Goal: Communication & Community: Share content

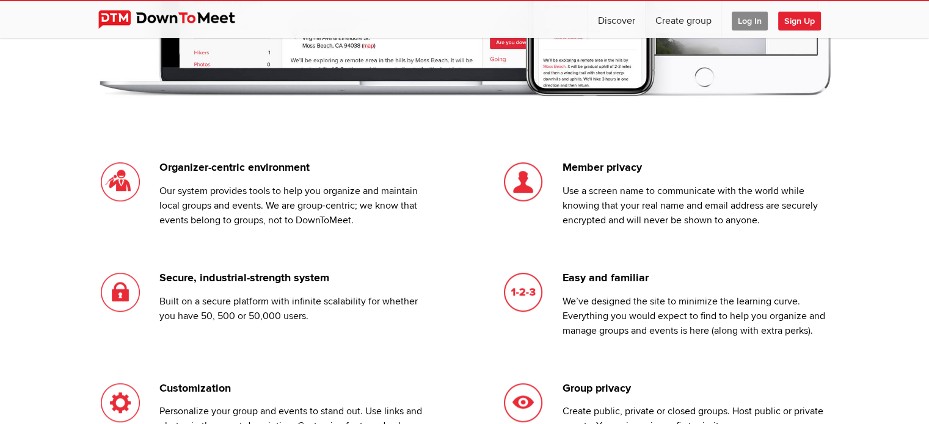
scroll to position [916, 0]
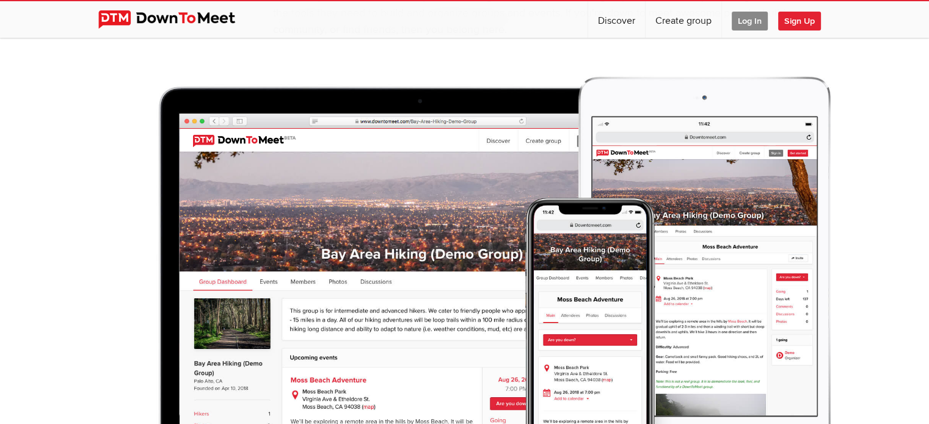
click at [799, 24] on span "Sign Up" at bounding box center [799, 21] width 43 height 19
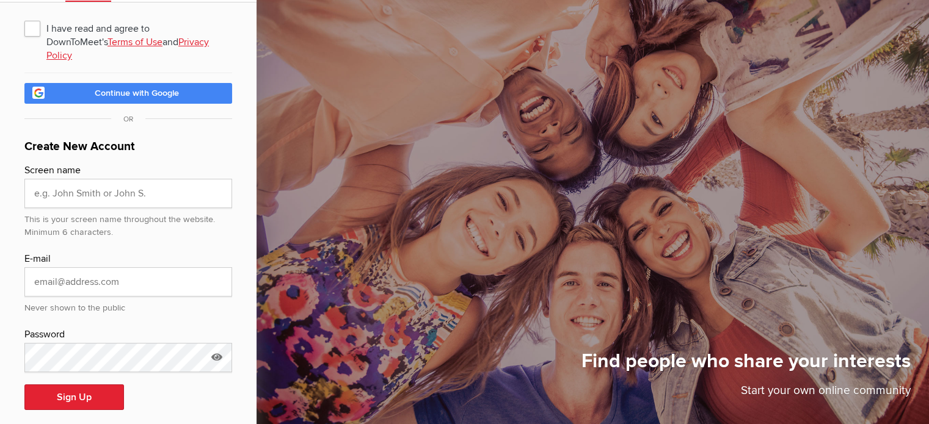
click at [197, 83] on link "Continue with Google" at bounding box center [128, 93] width 208 height 21
click at [118, 181] on input "text" at bounding box center [128, 193] width 208 height 29
type input "NANI?!? Anime & Geek Group"
click at [161, 267] on input "email" at bounding box center [128, 281] width 208 height 29
type input "[EMAIL_ADDRESS][DOMAIN_NAME]"
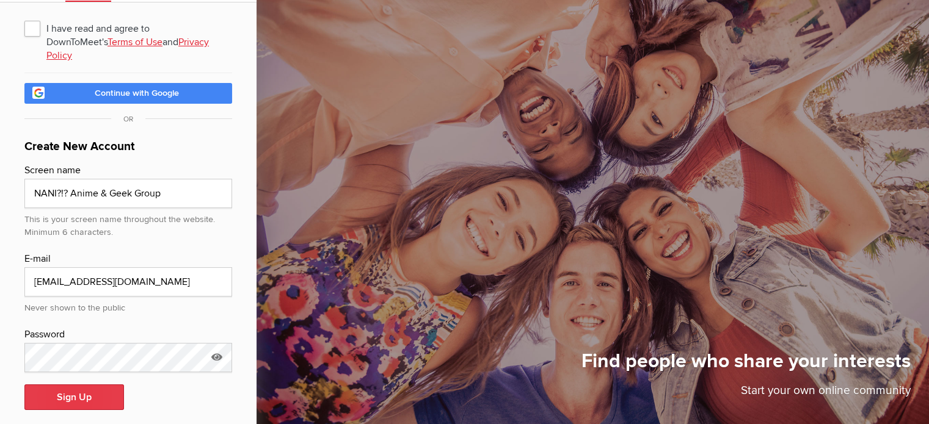
drag, startPoint x: 99, startPoint y: 368, endPoint x: 101, endPoint y: 376, distance: 7.6
click at [101, 376] on form "Screen name NANI?!? Anime & Geek Group This is your screen name throughout the …" at bounding box center [128, 294] width 208 height 262
click at [101, 385] on button "Sign Up" at bounding box center [74, 398] width 100 height 26
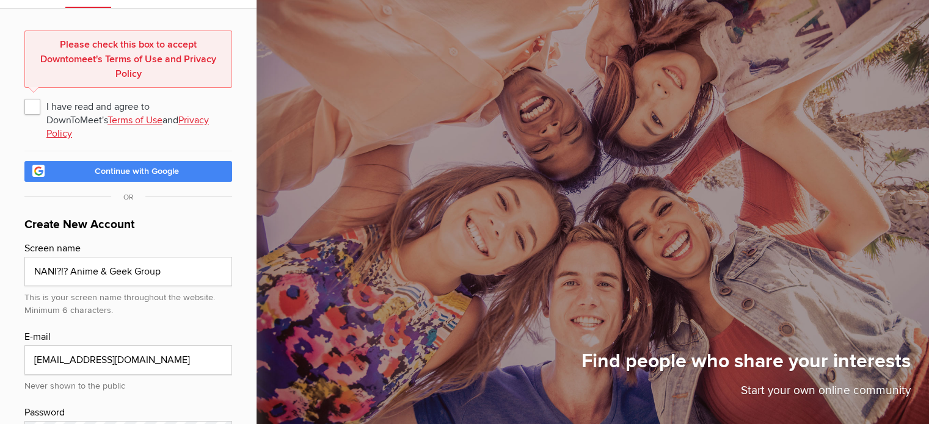
scroll to position [60, 0]
click at [34, 111] on span "I have read and agree to DownToMeet's Terms of Use and Privacy Policy" at bounding box center [128, 107] width 208 height 22
click at [24, 96] on input "I have read and agree to DownToMeet's Terms of Use and Privacy Policy" at bounding box center [24, 95] width 1 height 1
checkbox input "true"
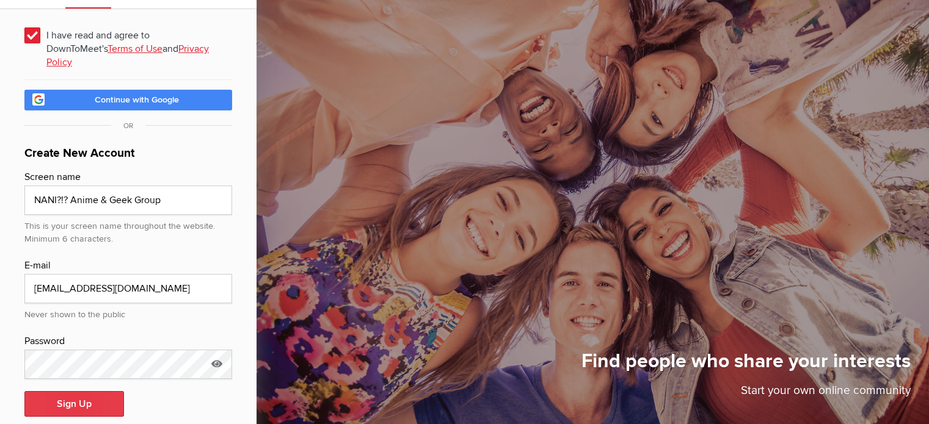
click at [79, 391] on button "Sign Up" at bounding box center [74, 404] width 100 height 26
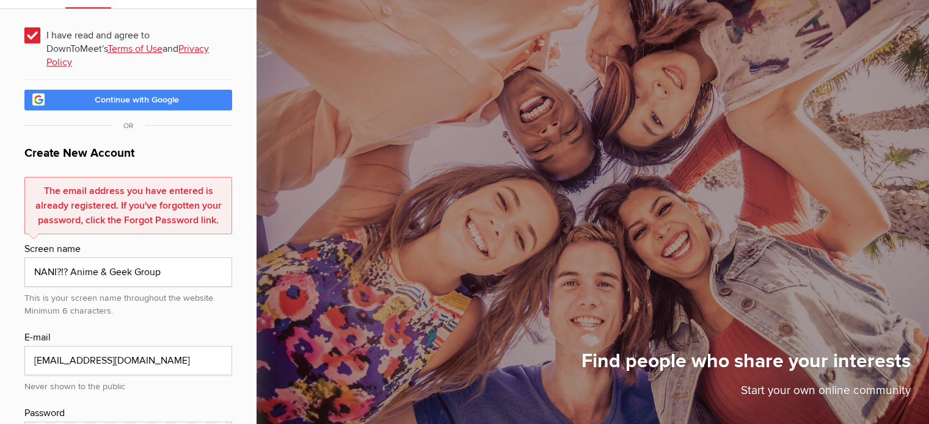
click at [190, 90] on link "Continue with Google" at bounding box center [128, 100] width 208 height 21
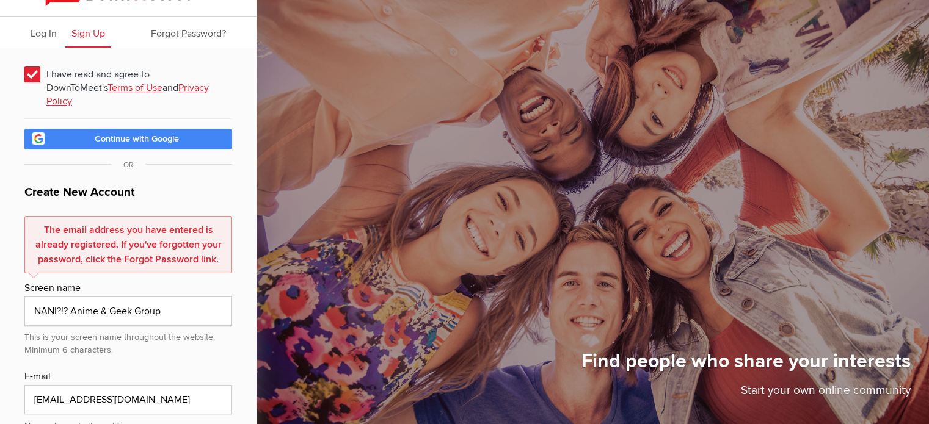
scroll to position [0, 0]
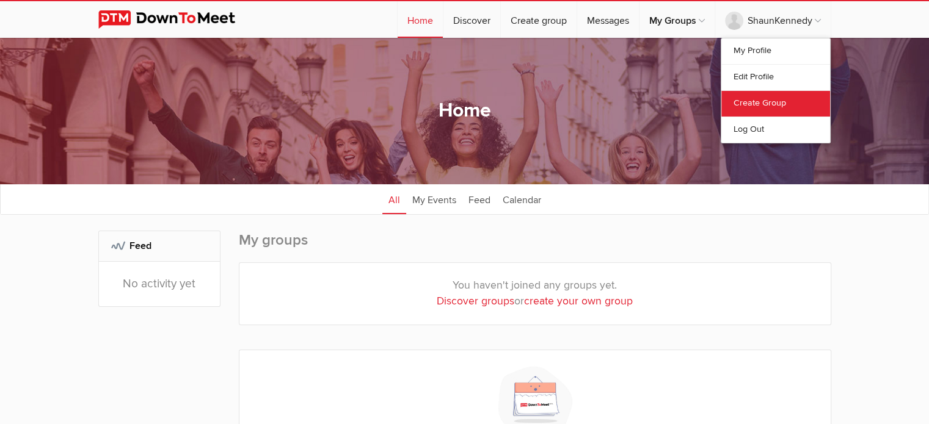
click at [778, 99] on link "Create Group" at bounding box center [775, 103] width 109 height 26
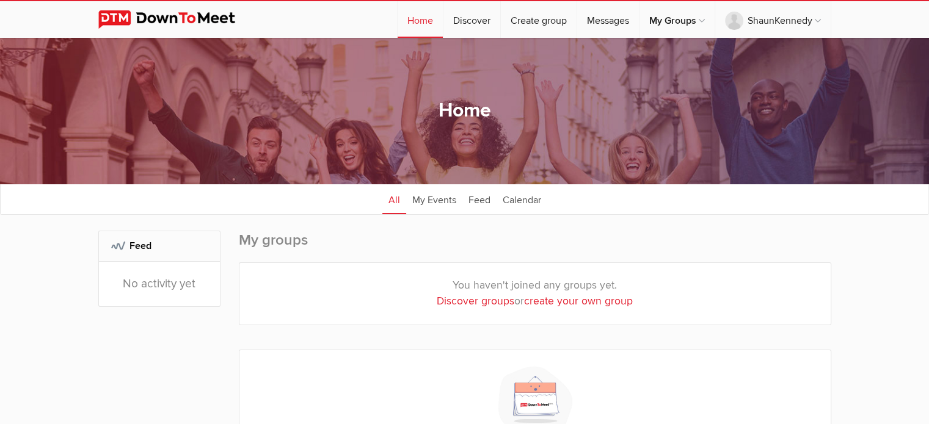
select select
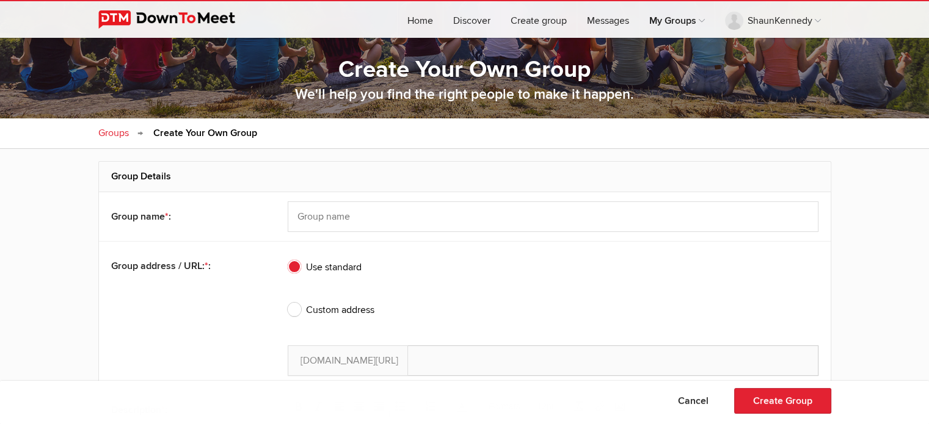
scroll to position [183, 0]
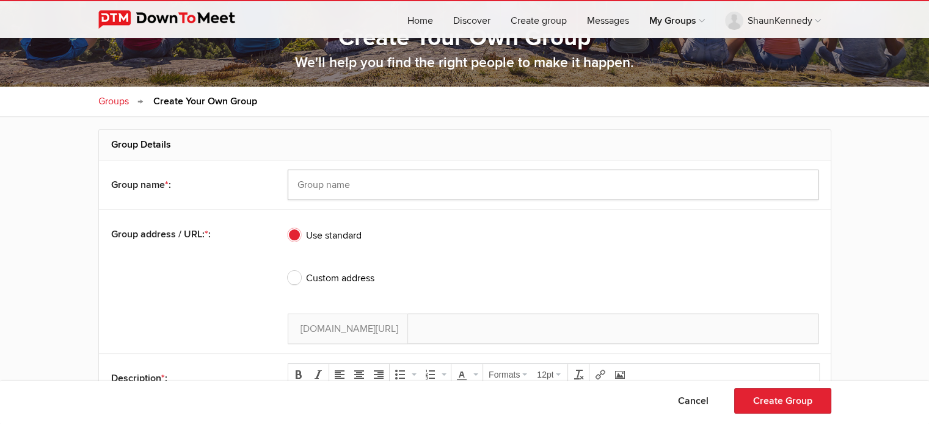
click at [502, 183] on input "text" at bounding box center [553, 185] width 531 height 31
paste input "NANI, founded in [DATE], is an online group for lecture, discussion, watch part…"
type input "NANI, founded in [DATE], is an online group for lecture, discussion, watch part…"
type input "NANI-founded-in-2021-is-an-online-group-for-lecture-discussion-watch-parties-an…"
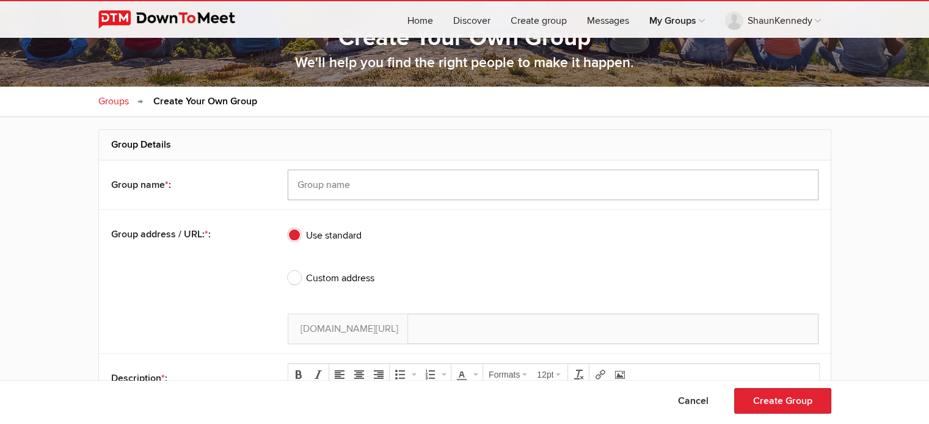
type input "N"
type input "NA"
type input "NAN"
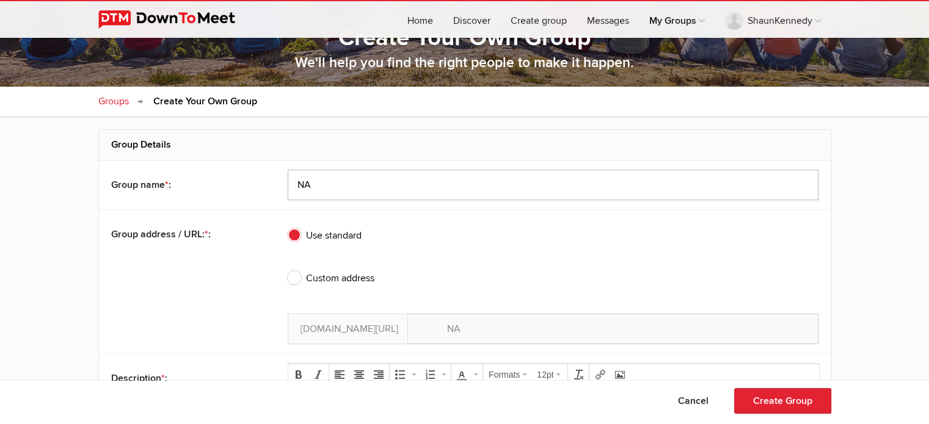
type input "NAN"
type input "NANI"
type input "NANI?!?"
type input "NANI-"
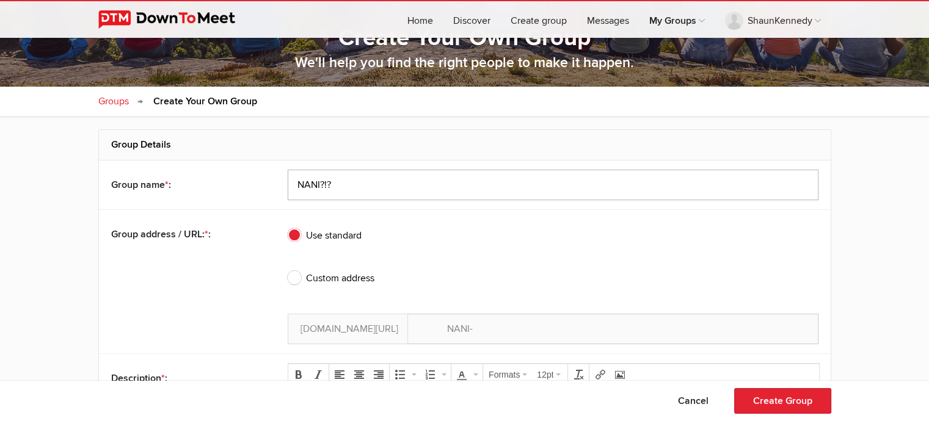
type input "NANI?!? A"
type input "NANI-A"
type input "NANI?!? An"
type input "NANI-An"
type input "NANI?!? Ani"
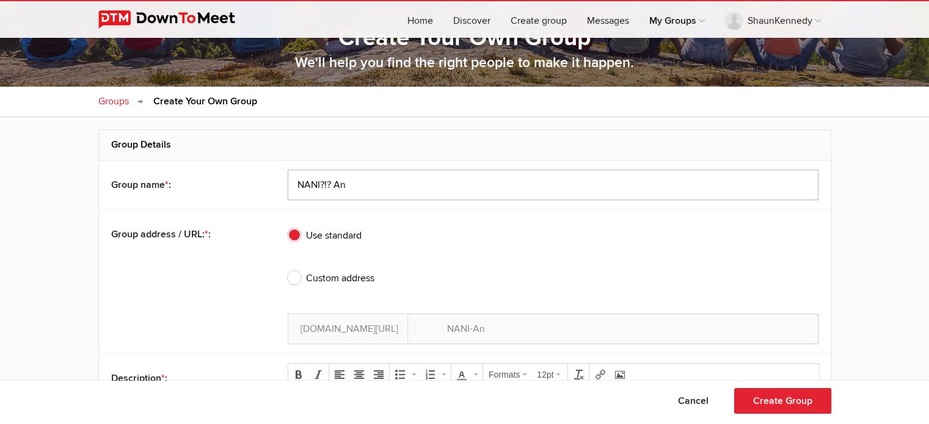
type input "NANI-Ani"
type input "NANI?!? Anim"
type input "NANI-Anim"
type input "NANI?!? Anime"
type input "NANI-Anime"
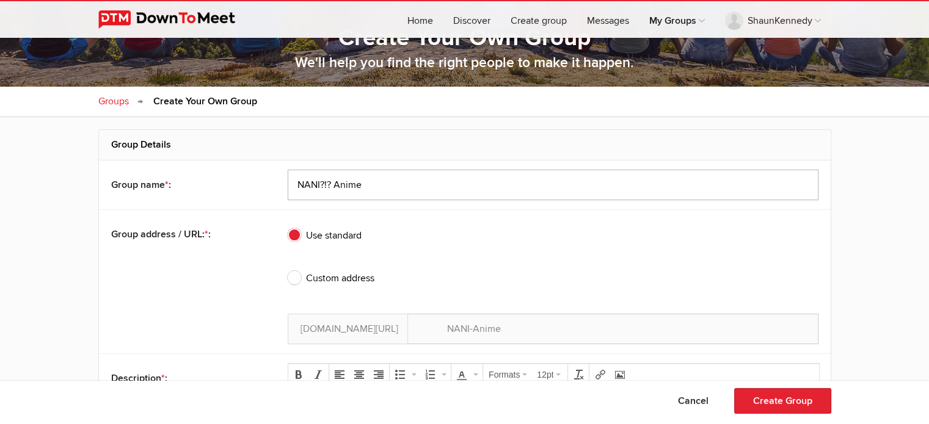
type input "NANI?!? Anime"
type input "NANI-Anime-"
type input "NANI?!? Anime & G"
type input "NANI-Anime-G"
type input "NANI?!? Anime & Ge"
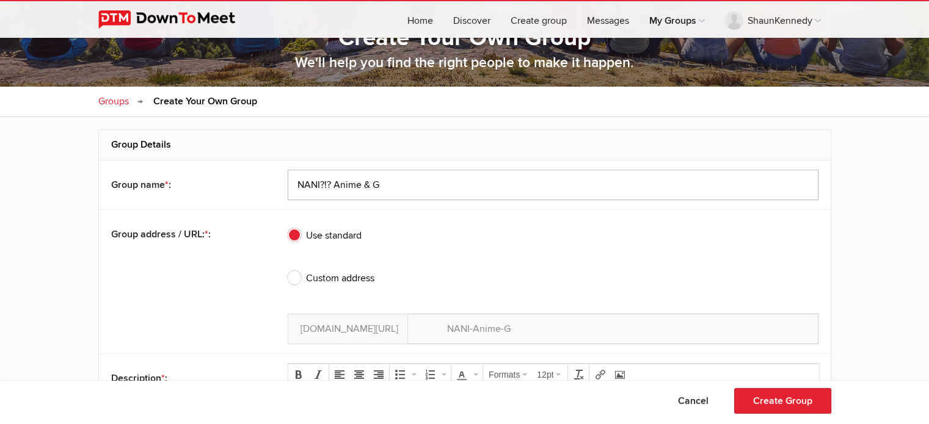
type input "NANI-Anime-Ge"
type input "NANI?!? Anime & Gee"
type input "NANI-Anime-Gee"
type input "NANI?!? Anime & Geek"
type input "NANI-Anime-Geek"
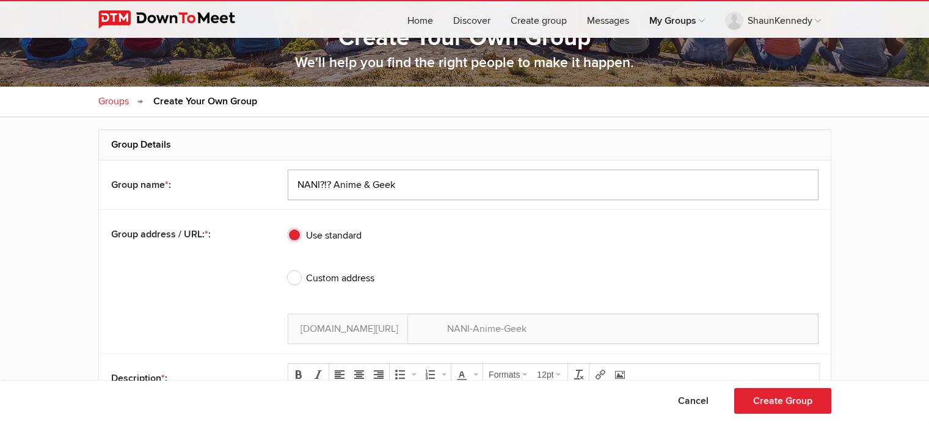
type input "NANI?!? Anime & Geek"
type input "NANI-Anime-Geek-"
type input "NANI?!? Anime & Geek G"
type input "NANI-Anime-Geek-G"
type input "NANI?!? Anime & Geek Gr"
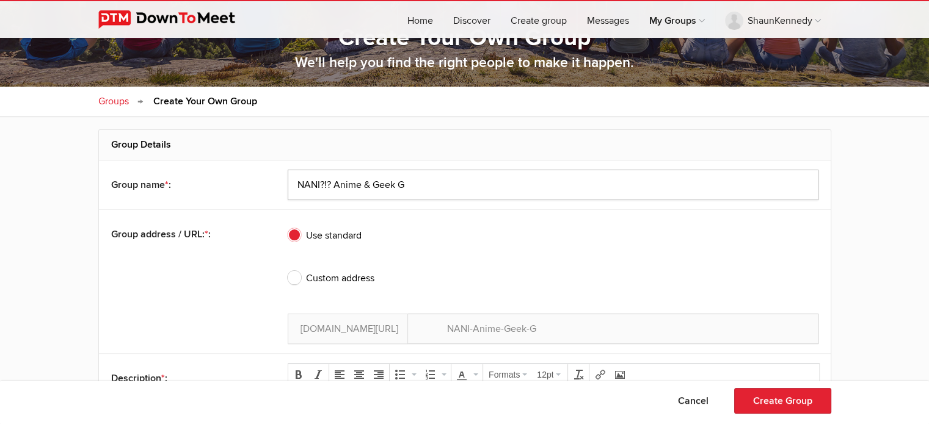
type input "NANI-Anime-Geek-Gr"
type input "NANI?!? Anime & Geek Gro"
type input "NANI-Anime-Geek-Gro"
type input "NANI?!? Anime & Geek Grou"
type input "NANI-Anime-Geek-Grou"
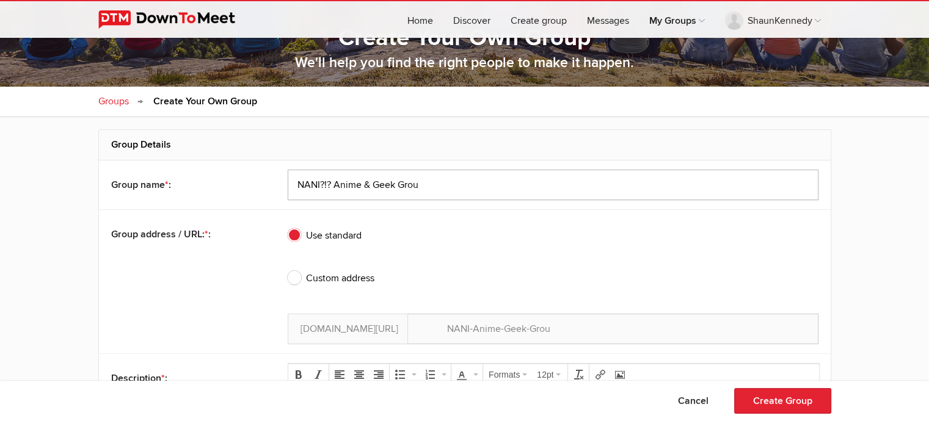
type input "NANI?!? Anime & Geek Group"
type input "NANI-Anime-Geek-Group"
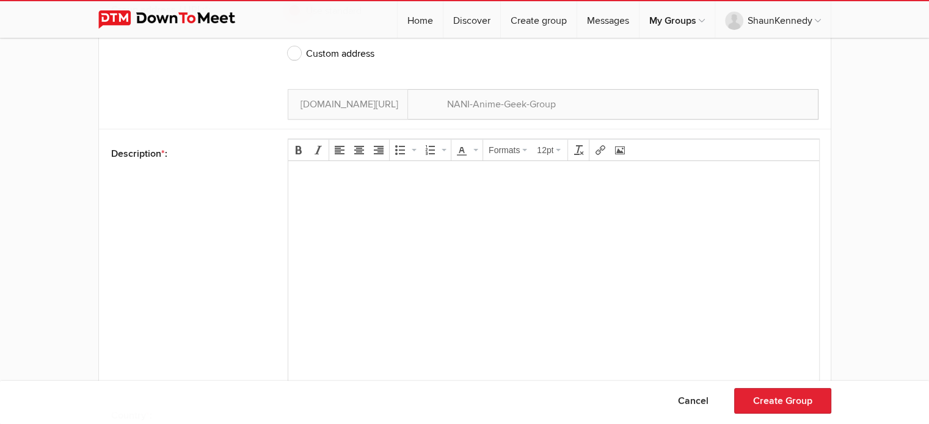
scroll to position [427, 0]
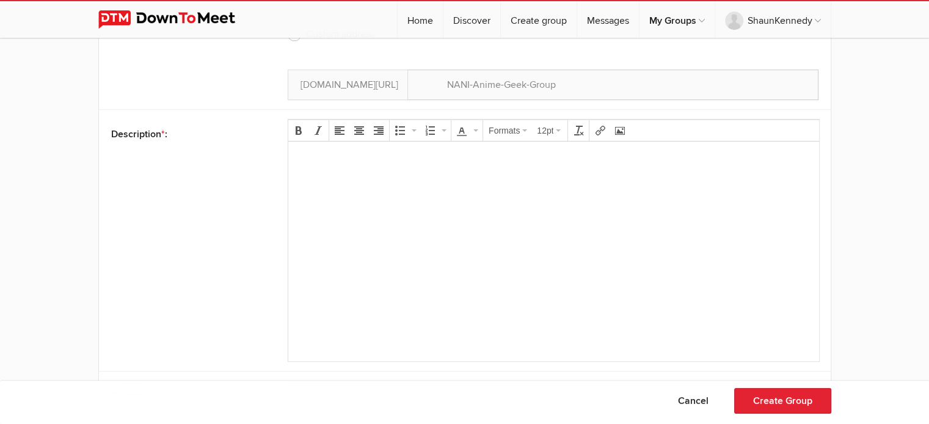
type input "NANI?!? Anime & Geek Group"
click at [539, 198] on body at bounding box center [553, 178] width 521 height 55
click at [452, 182] on body at bounding box center [553, 178] width 521 height 55
paste body
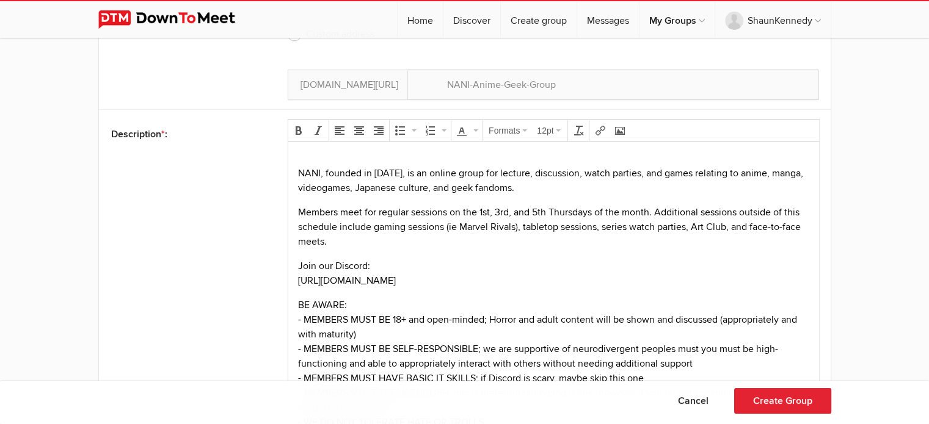
click at [549, 151] on p "NANI, founded in [DATE], is an online group for lecture, discussion, watch part…" at bounding box center [553, 173] width 511 height 44
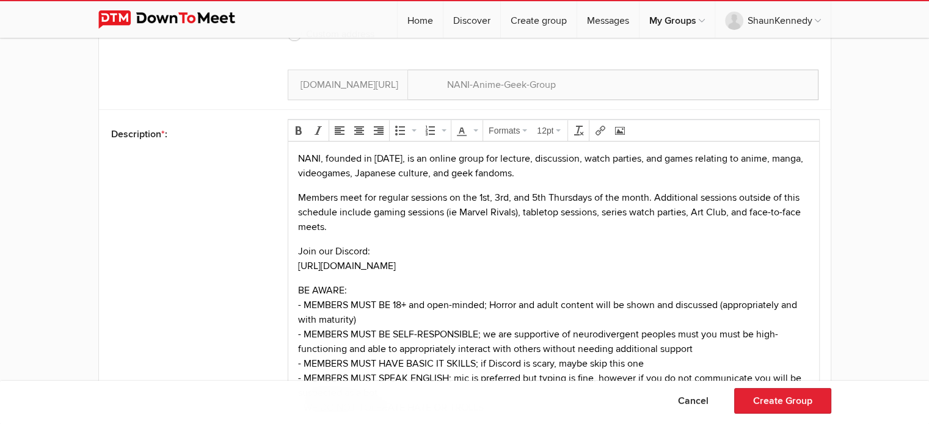
scroll to position [794, 0]
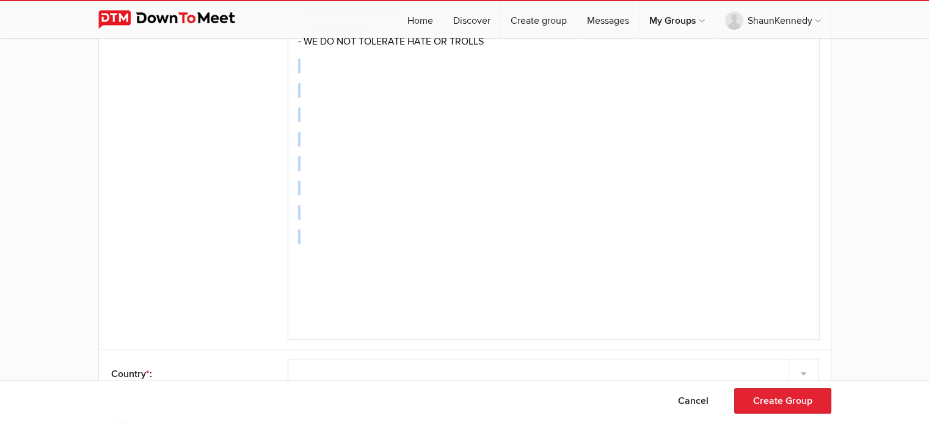
drag, startPoint x: 502, startPoint y: 59, endPoint x: 604, endPoint y: 391, distance: 348.0
click at [604, 314] on html "NANI, founded in [DATE], is an online group for lecture, discussion, watch part…" at bounding box center [553, 45] width 531 height 539
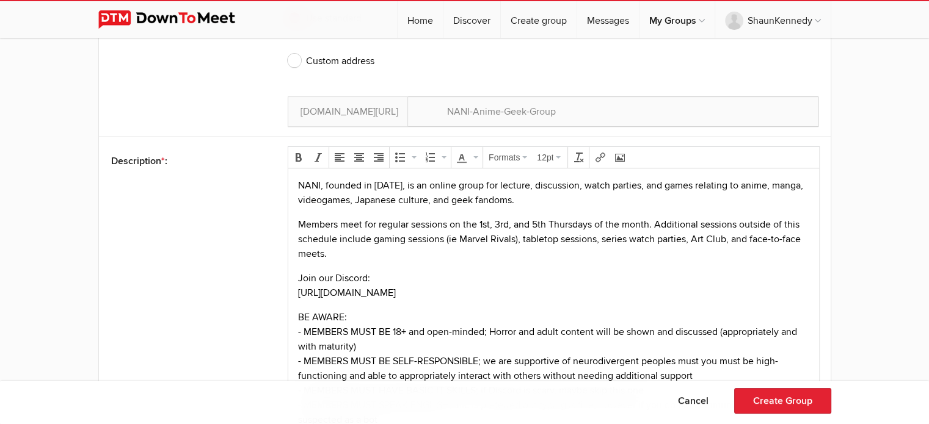
scroll to position [427, 0]
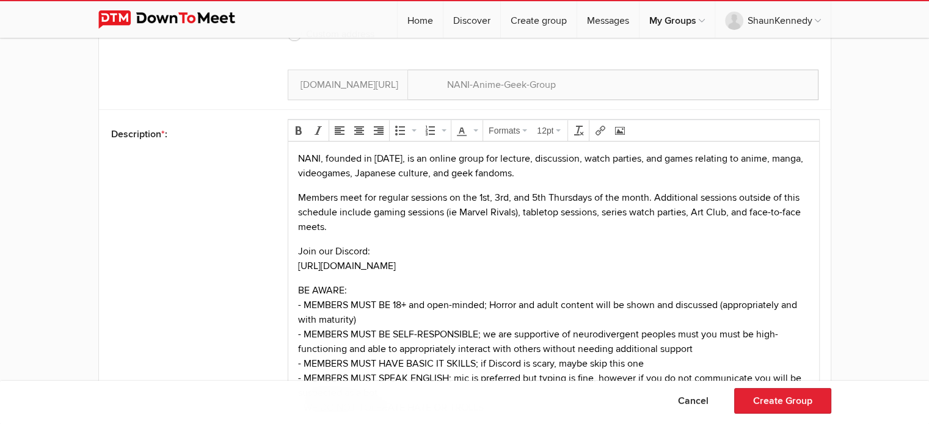
drag, startPoint x: 433, startPoint y: 263, endPoint x: 282, endPoint y: 263, distance: 150.8
click at [288, 263] on html "NANI, founded in [DATE], is an online group for lecture, discussion, watch part…" at bounding box center [553, 301] width 531 height 319
copy p "[URL][DOMAIN_NAME]"
click at [595, 129] on icon "Insert/edit link" at bounding box center [600, 131] width 10 height 10
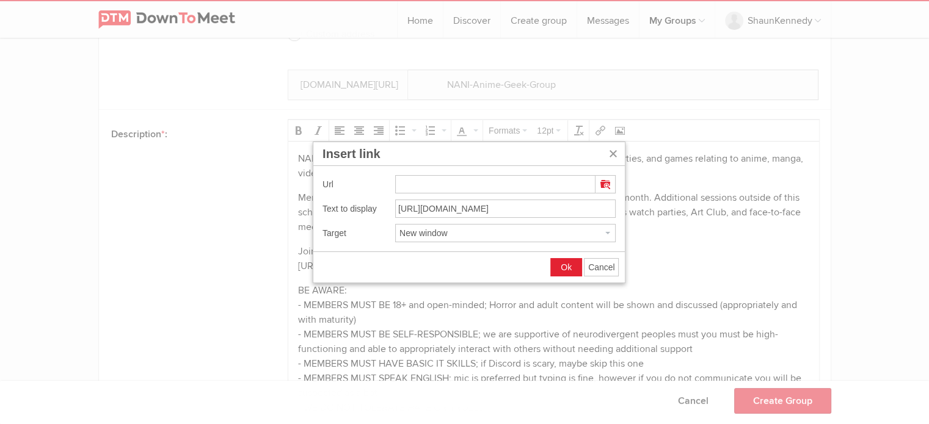
type input "[URL][DOMAIN_NAME]"
click at [570, 266] on span "Ok" at bounding box center [566, 268] width 11 height 10
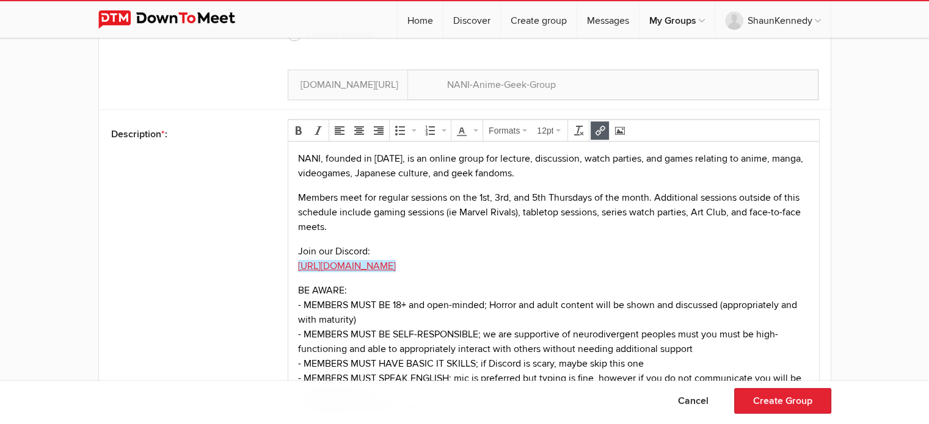
click at [575, 244] on p "Join our Discord: [URL][DOMAIN_NAME]" at bounding box center [553, 258] width 511 height 29
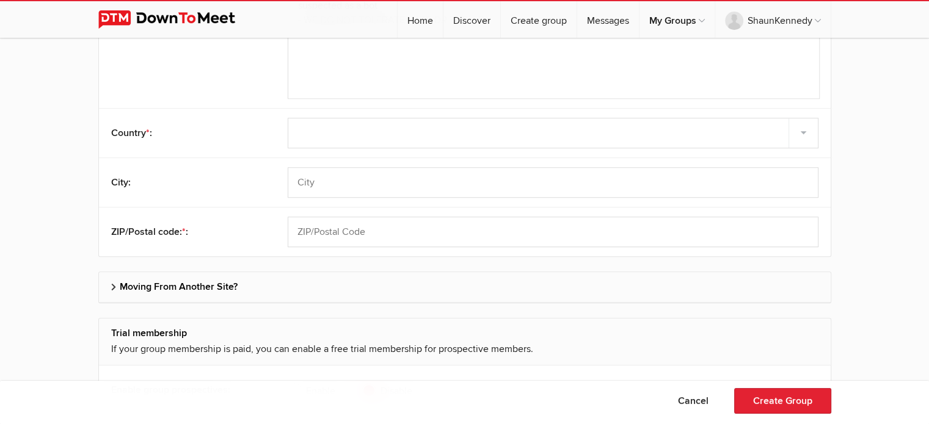
scroll to position [794, 0]
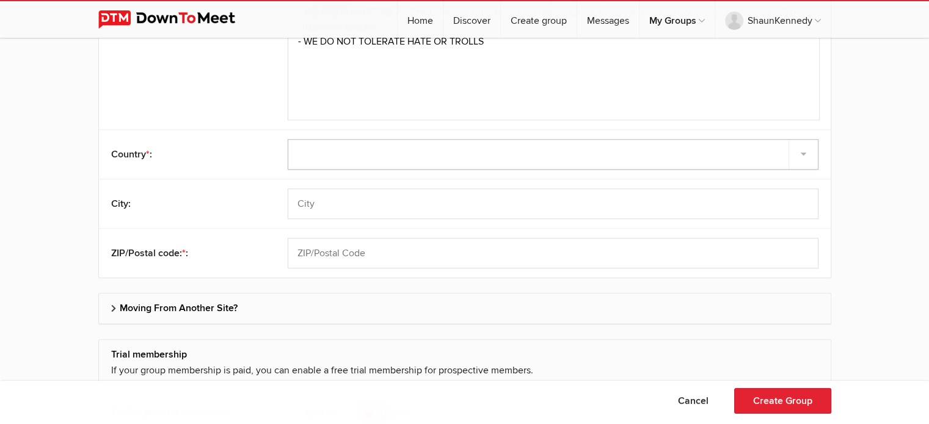
click at [402, 157] on select "Select country [GEOGRAPHIC_DATA] –––––––––– [GEOGRAPHIC_DATA] [GEOGRAPHIC_DATA]…" at bounding box center [553, 154] width 531 height 31
select select "[GEOGRAPHIC_DATA]"
click at [288, 139] on select "Select country [GEOGRAPHIC_DATA] –––––––––– [GEOGRAPHIC_DATA] [GEOGRAPHIC_DATA]…" at bounding box center [553, 154] width 531 height 31
click at [420, 208] on input "text" at bounding box center [553, 204] width 531 height 31
type input "D"
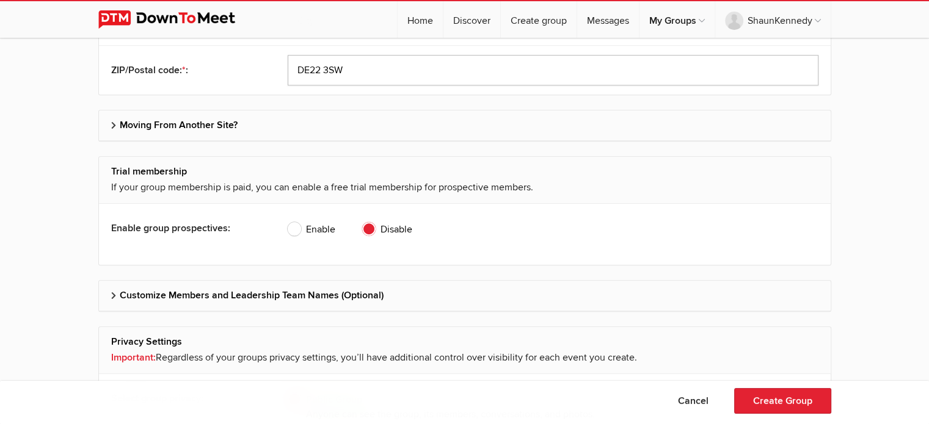
scroll to position [1038, 0]
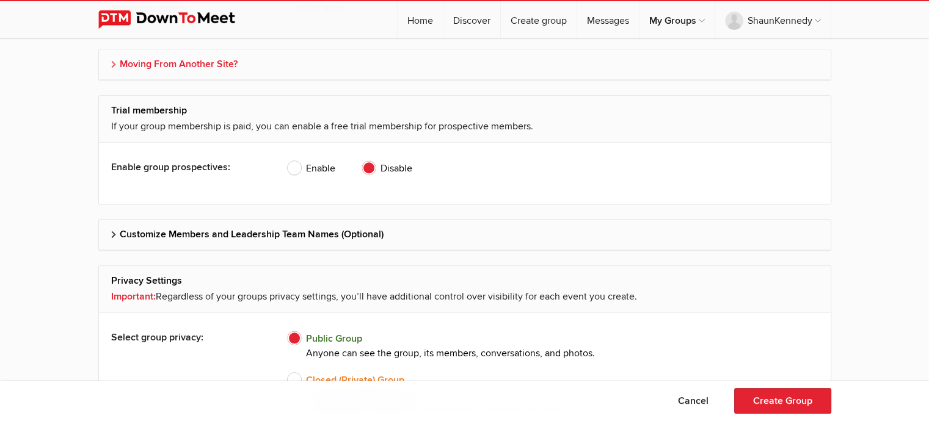
type input "DE22 3SW"
click at [236, 63] on h2 "Moving From Another Site?" at bounding box center [464, 63] width 707 height 29
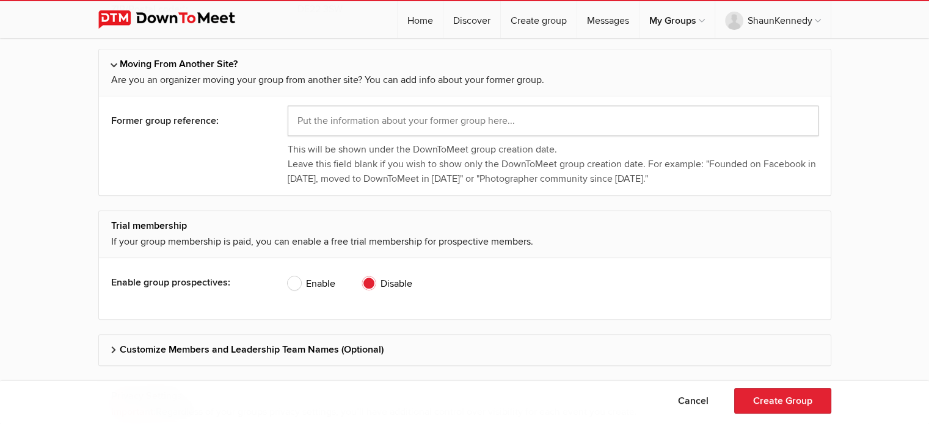
click at [357, 124] on input "text" at bounding box center [553, 121] width 531 height 31
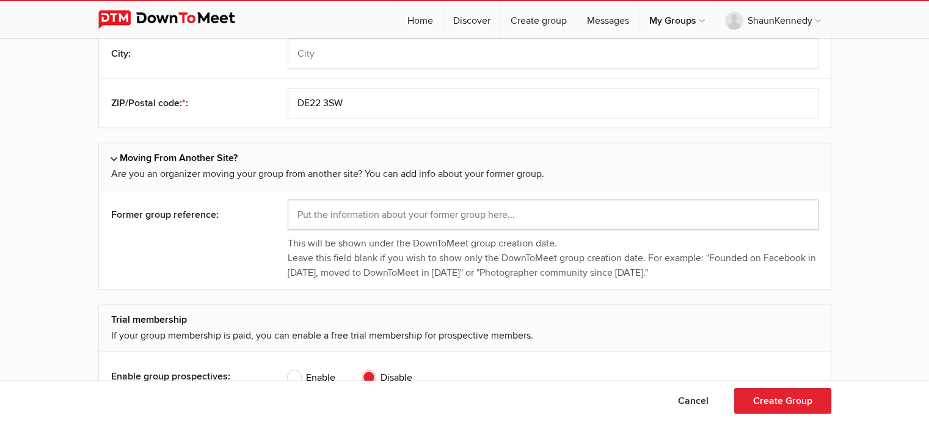
scroll to position [916, 0]
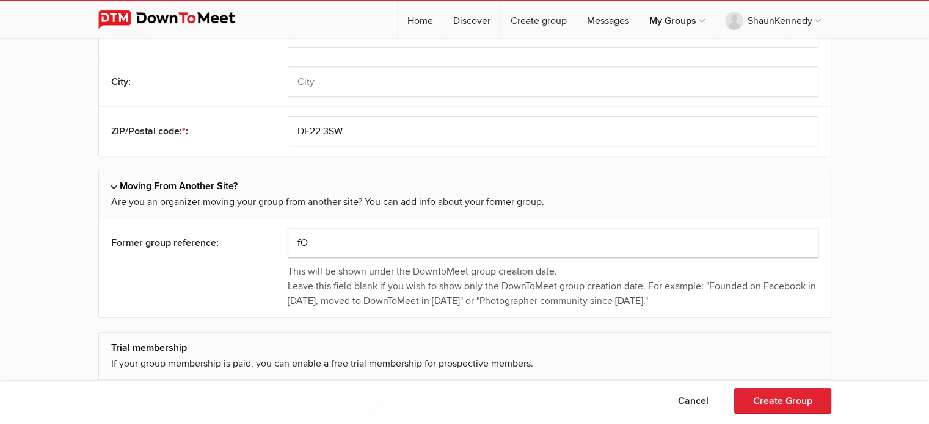
type input "f"
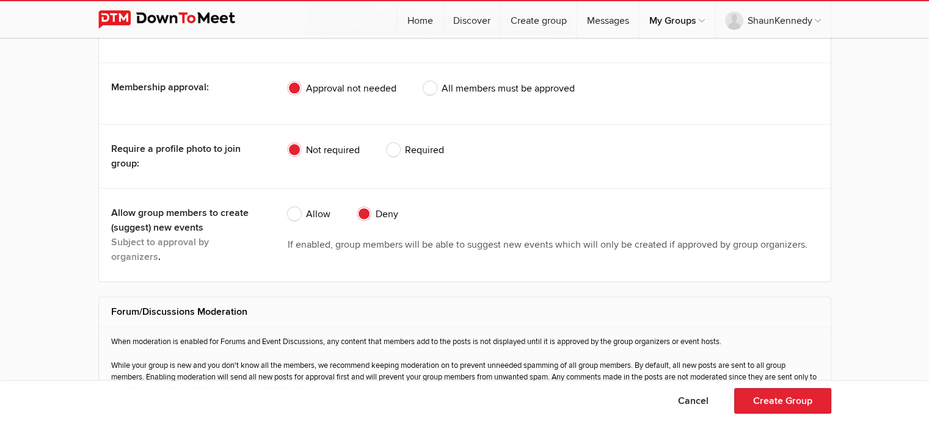
scroll to position [1526, 0]
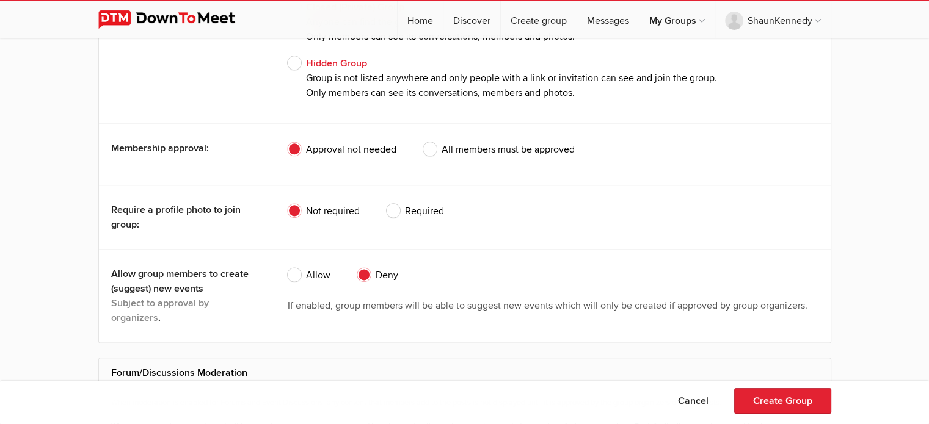
type input "Founded in [DATE], moved from Meetup"
click at [394, 212] on span "Required" at bounding box center [415, 211] width 57 height 15
click at [387, 204] on input "Required" at bounding box center [386, 203] width 1 height 1
radio input "true"
click at [438, 145] on span "All members must be approved" at bounding box center [498, 149] width 151 height 15
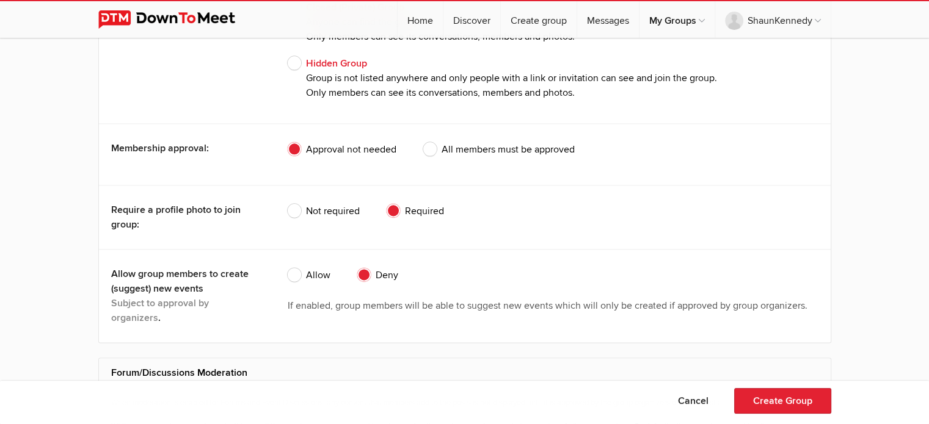
click at [423, 142] on input "All members must be approved" at bounding box center [423, 142] width 1 height 1
radio input "true"
click at [334, 145] on span "Approval not needed" at bounding box center [342, 149] width 109 height 15
click at [288, 142] on input "Approval not needed" at bounding box center [287, 142] width 1 height 1
radio input "true"
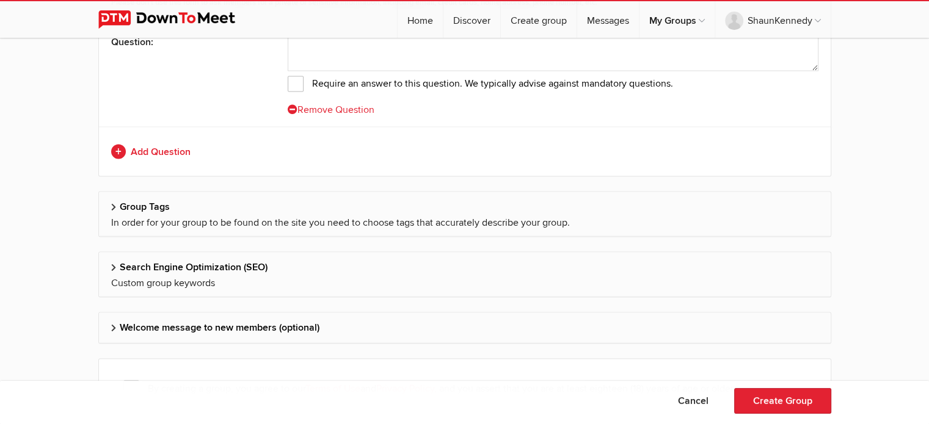
scroll to position [2198, 0]
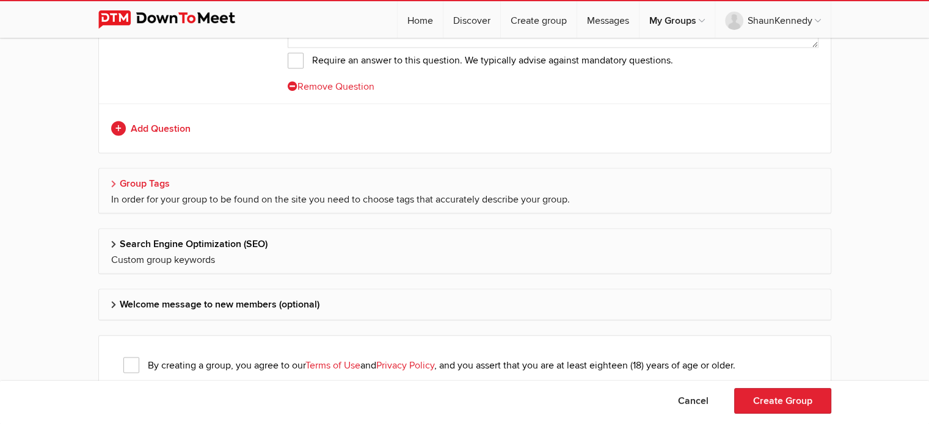
click at [454, 185] on h2 "Group Tags" at bounding box center [464, 183] width 707 height 29
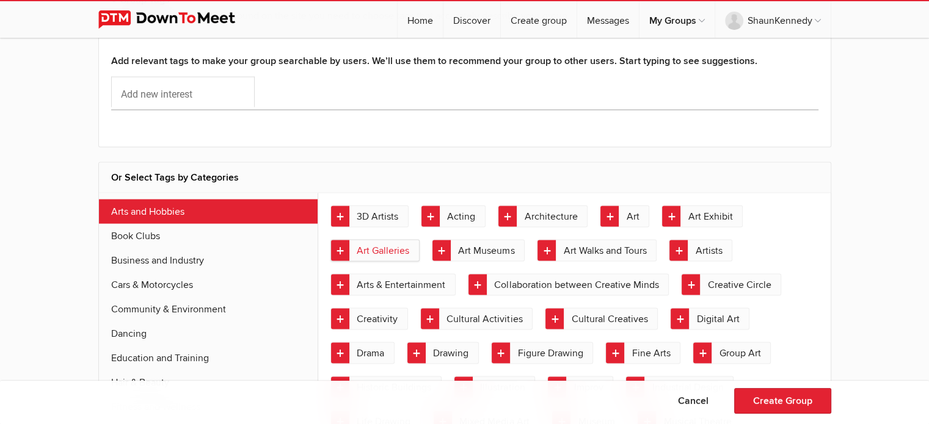
scroll to position [2320, 0]
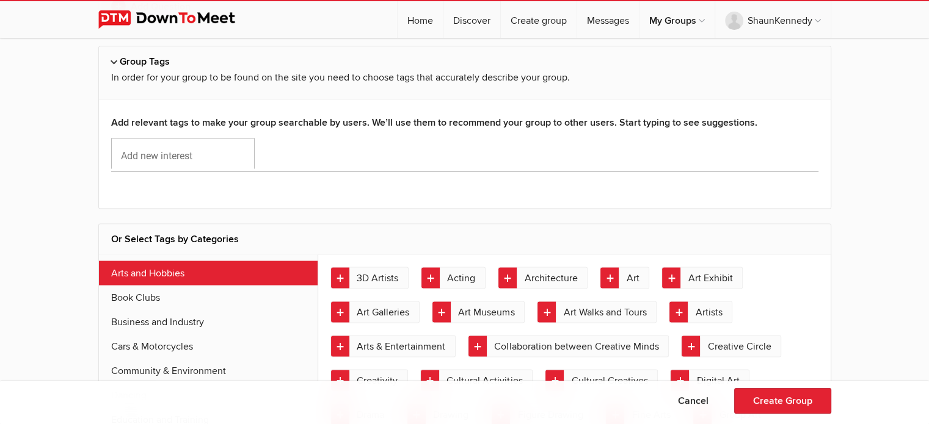
click at [153, 150] on input "Add new interest" at bounding box center [182, 153] width 143 height 31
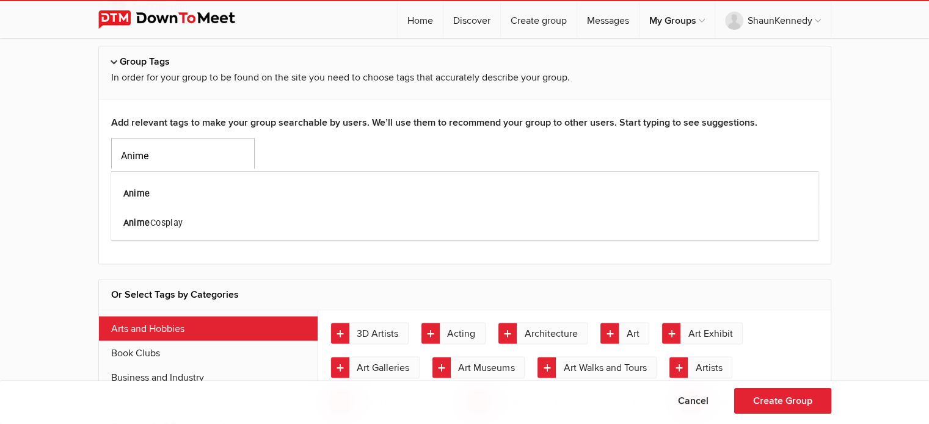
type input "Anime"
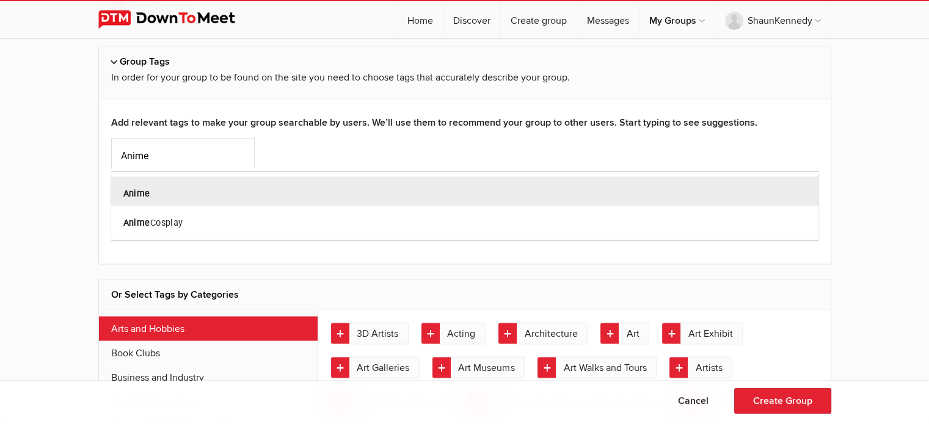
click at [488, 184] on div "Anime" at bounding box center [464, 190] width 707 height 29
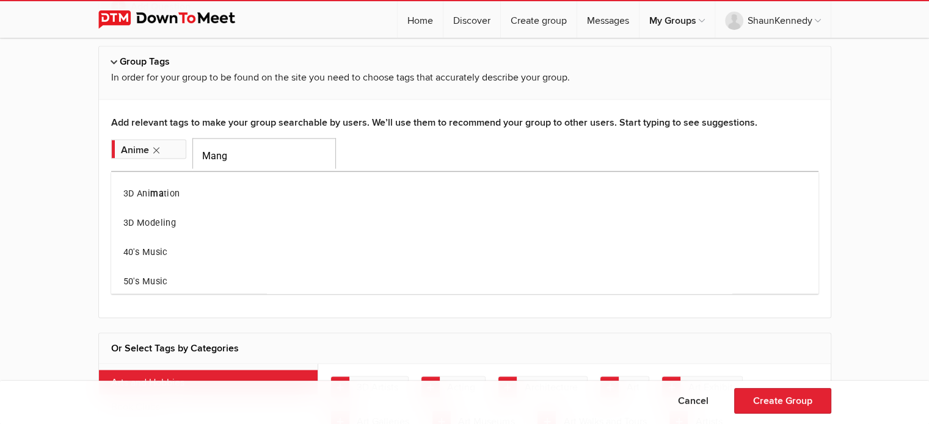
type input "Mang"
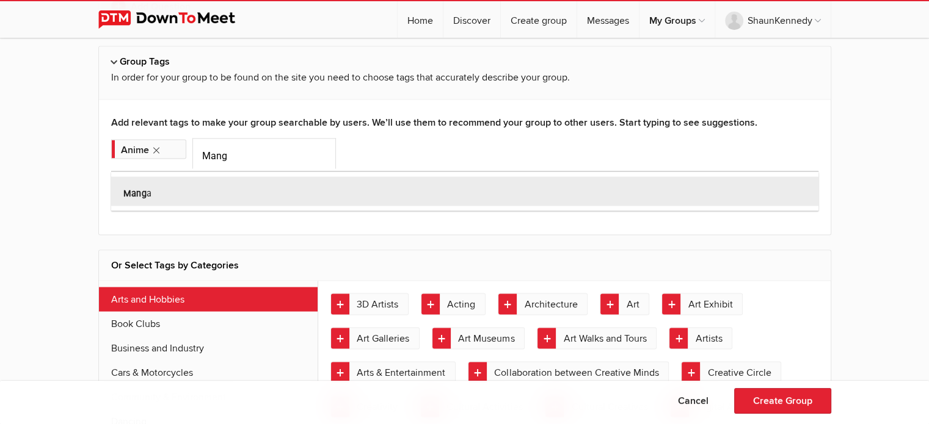
click at [486, 185] on div "Mang a" at bounding box center [464, 190] width 707 height 29
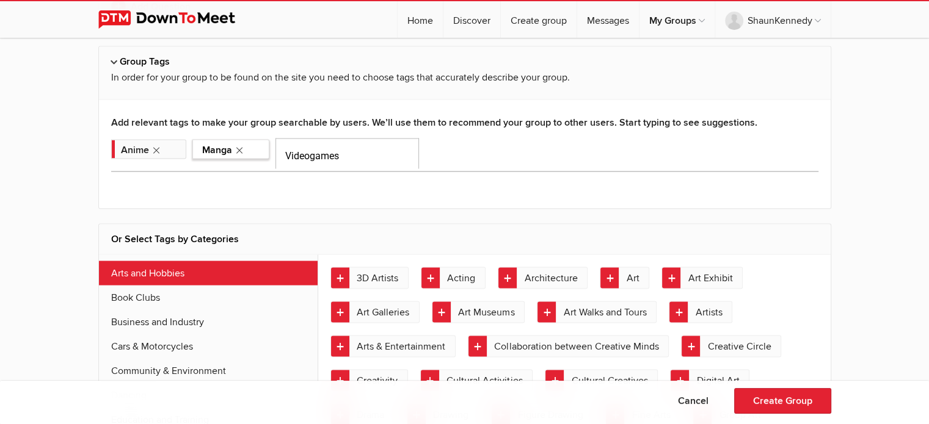
drag, startPoint x: 344, startPoint y: 151, endPoint x: 255, endPoint y: 140, distance: 90.4
click at [255, 142] on div "Anime Manga Videogames" at bounding box center [464, 153] width 707 height 31
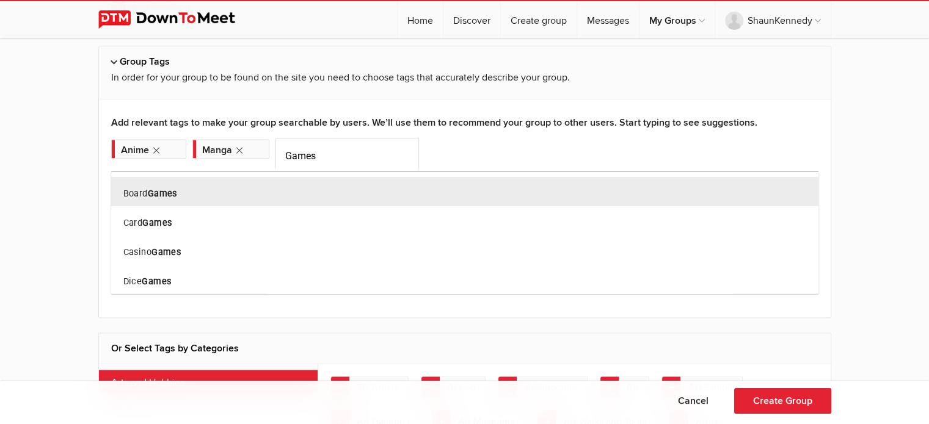
click at [357, 146] on div at bounding box center [464, 212] width 929 height 424
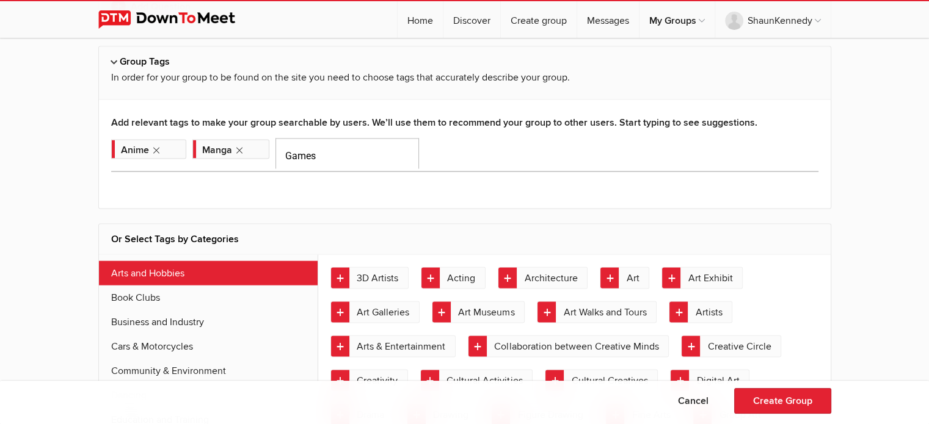
click at [357, 146] on input "Games" at bounding box center [346, 153] width 143 height 31
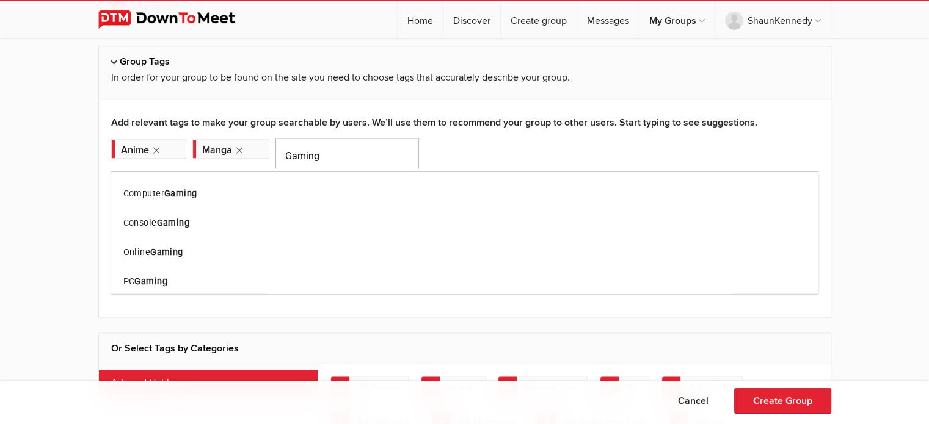
type input "Gaming"
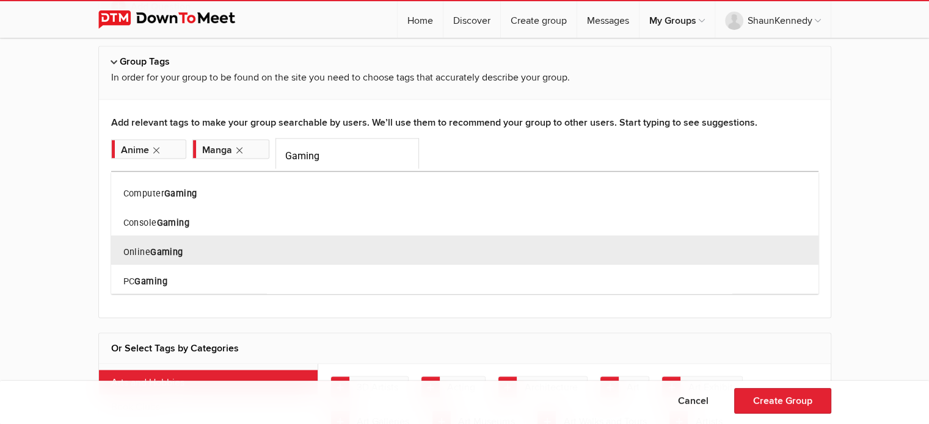
click at [249, 249] on div "Online Gaming" at bounding box center [464, 249] width 707 height 29
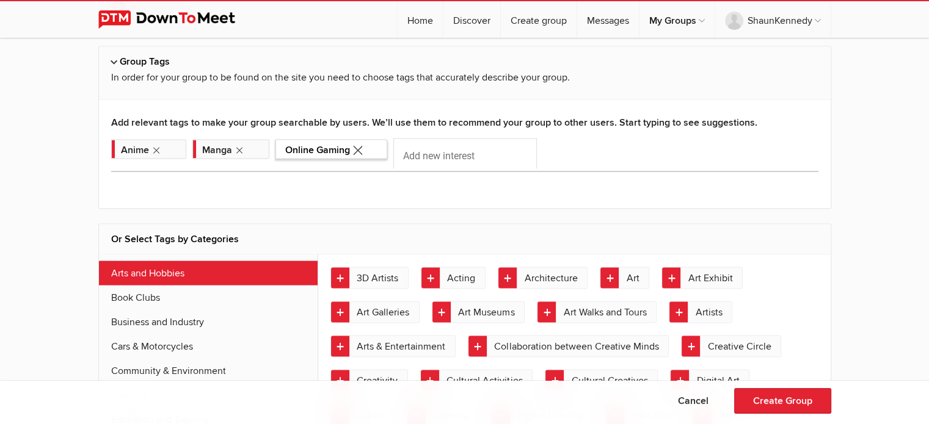
click at [359, 146] on icon "Remove tag" at bounding box center [357, 149] width 15 height 31
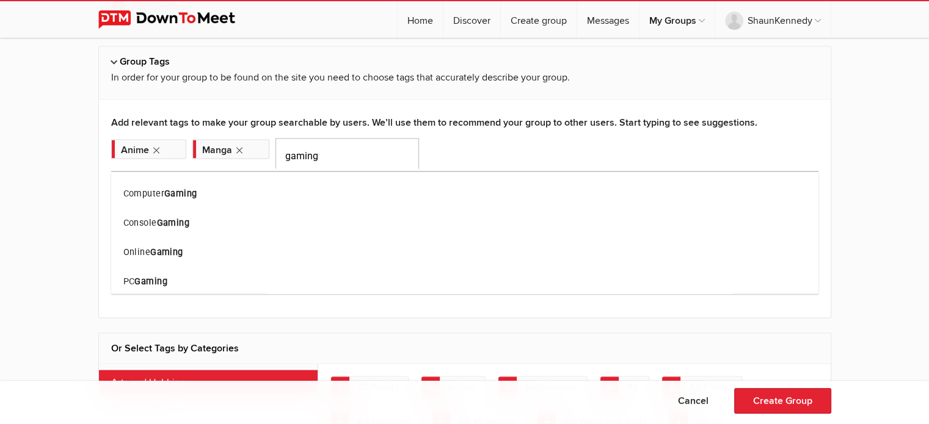
type input "gaming"
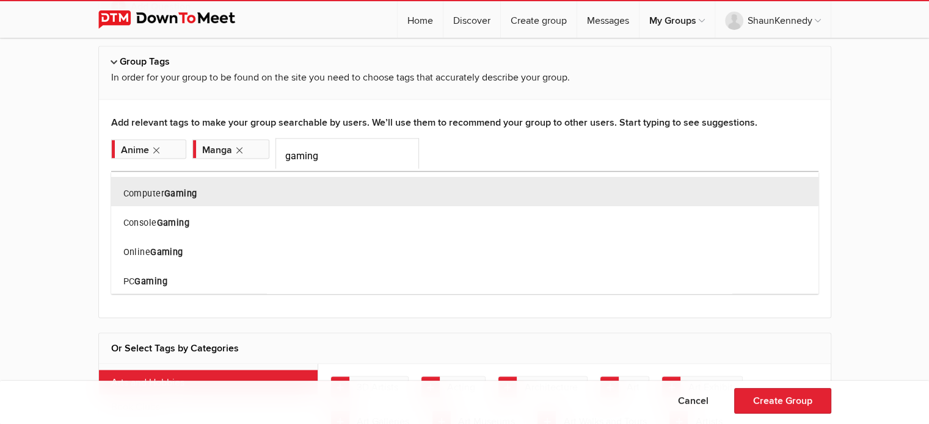
click at [250, 195] on div "Computer Gaming" at bounding box center [464, 190] width 707 height 29
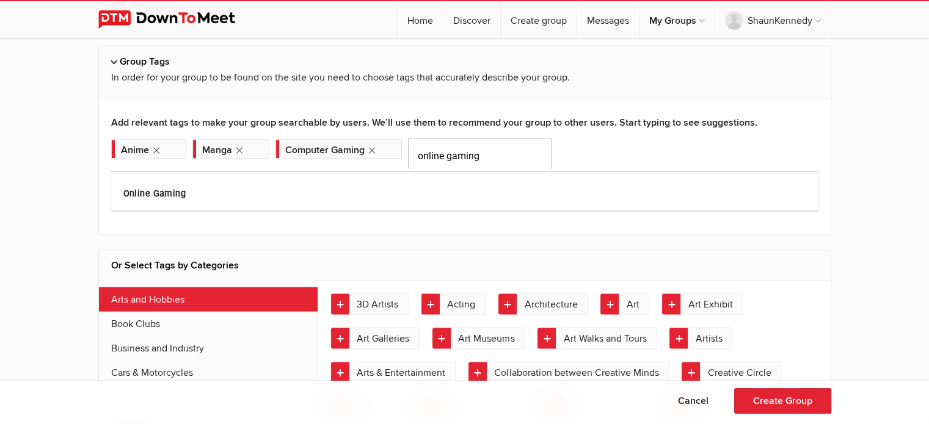
type input "online gaming"
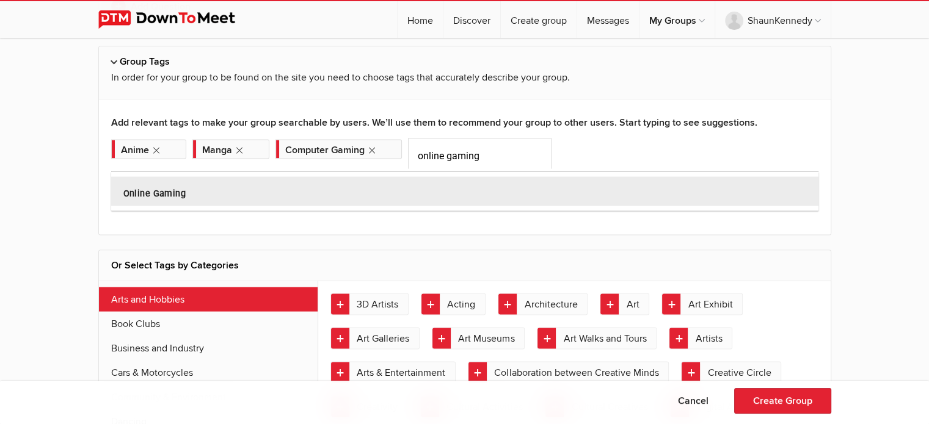
click at [386, 183] on div "Online Gaming" at bounding box center [464, 190] width 707 height 29
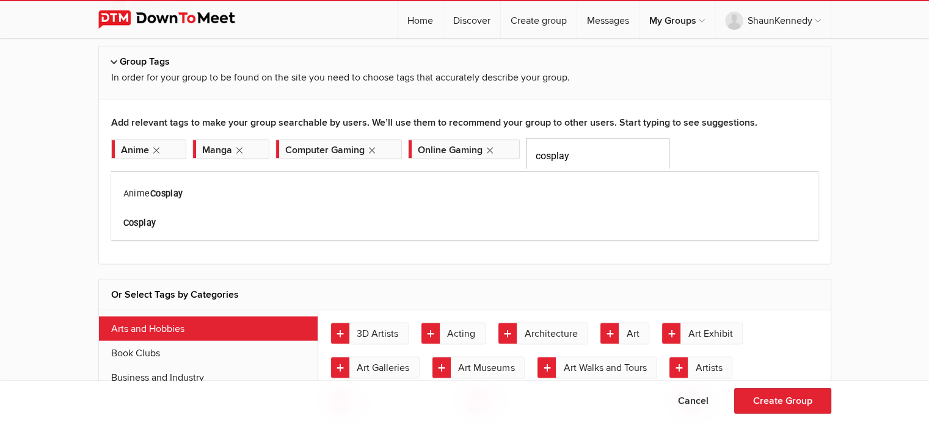
type input "cosplay"
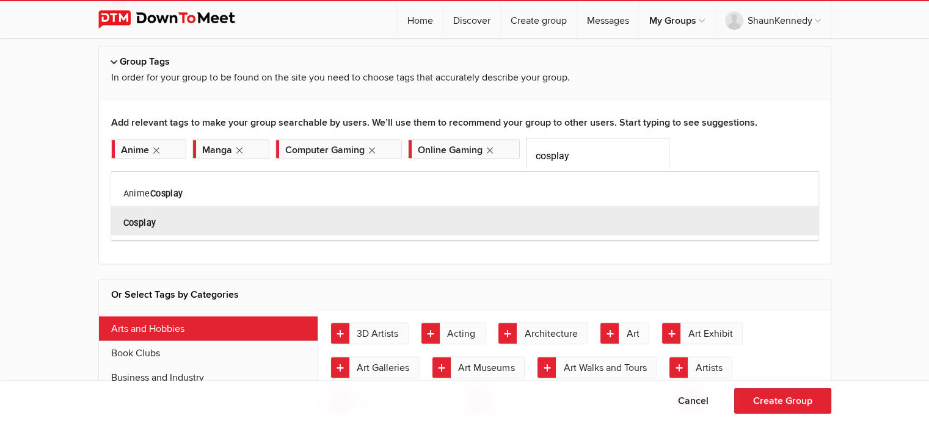
click at [172, 218] on div "Cosplay" at bounding box center [464, 220] width 707 height 29
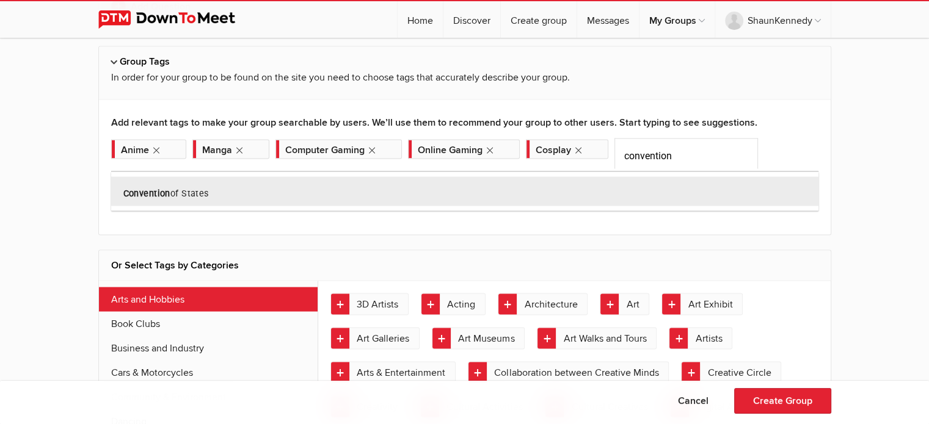
click at [694, 154] on div at bounding box center [464, 212] width 929 height 424
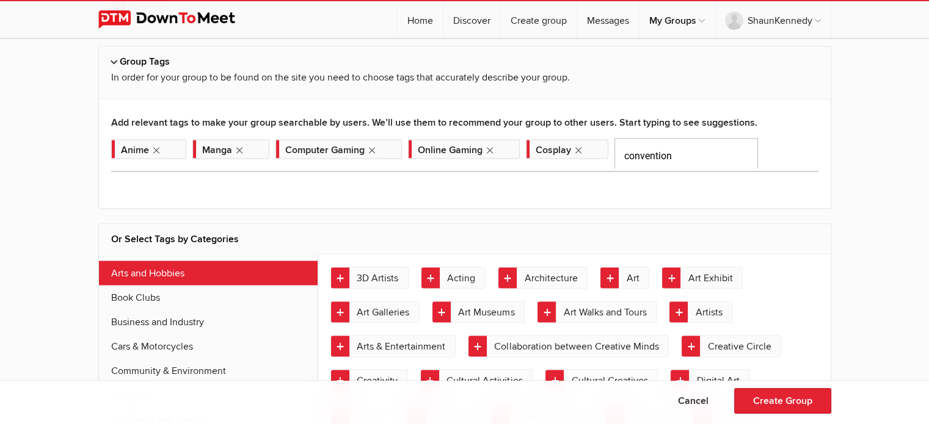
click at [694, 150] on input "convention" at bounding box center [685, 153] width 143 height 31
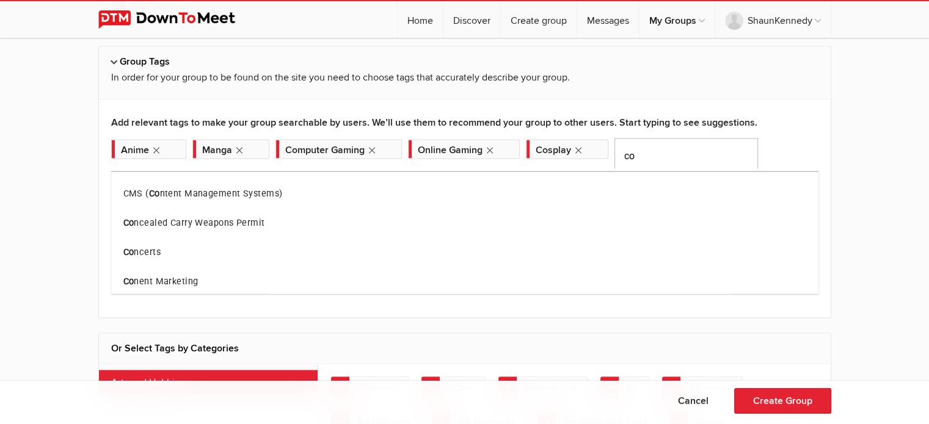
type input "c"
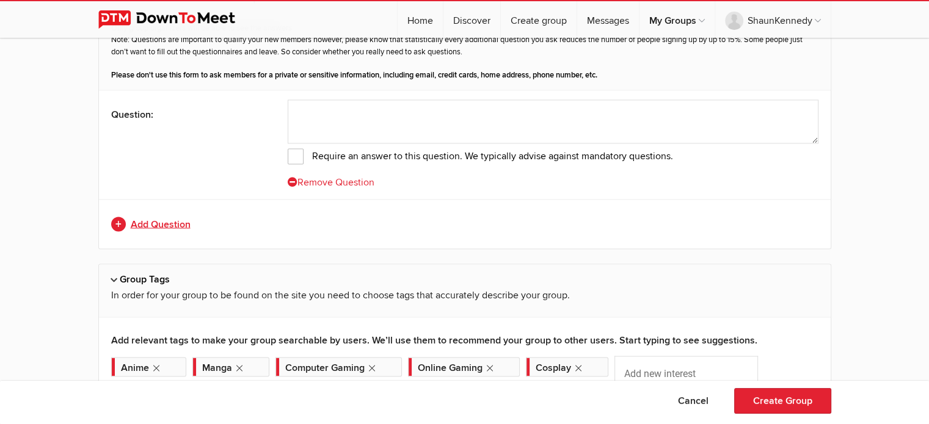
scroll to position [2224, 0]
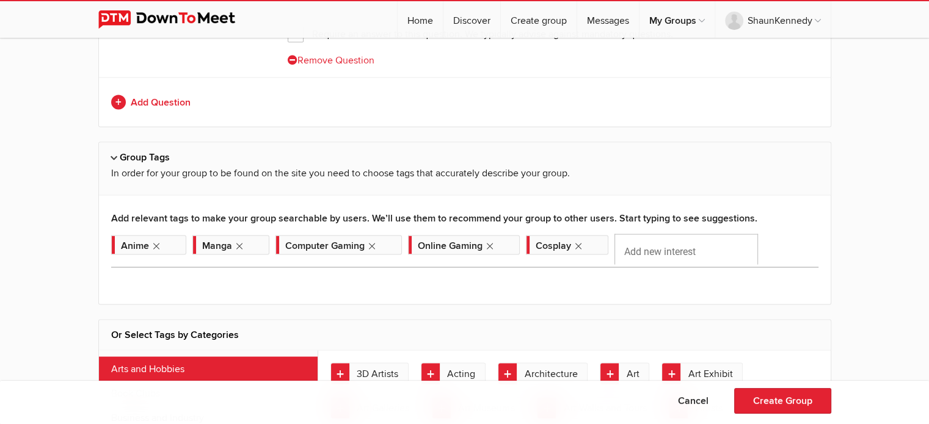
click at [672, 242] on input "Add new interest" at bounding box center [685, 249] width 143 height 31
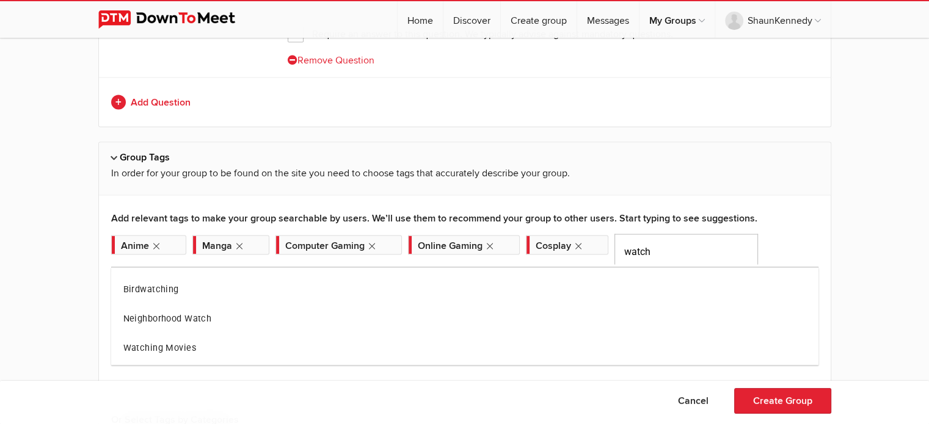
type input "watch"
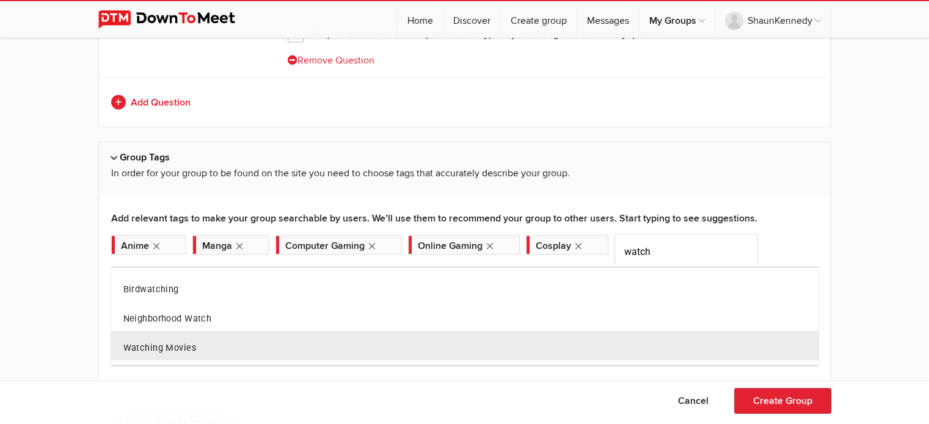
click at [222, 350] on div "Watching Movies" at bounding box center [464, 345] width 707 height 29
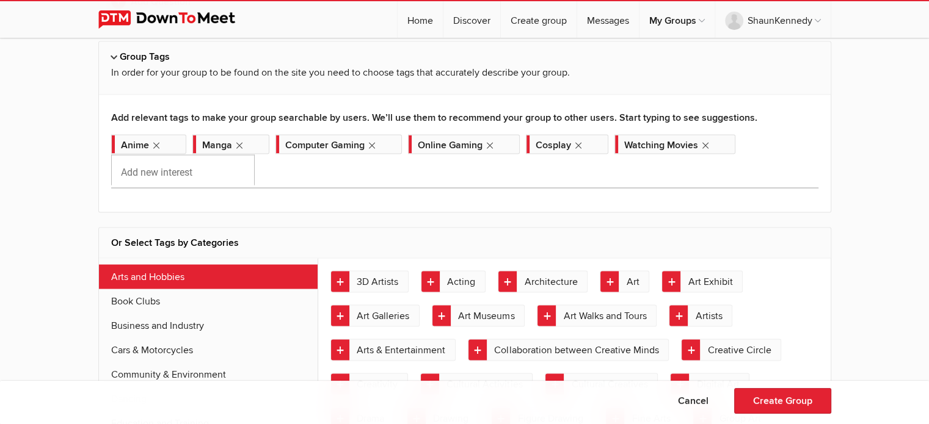
scroll to position [2347, 0]
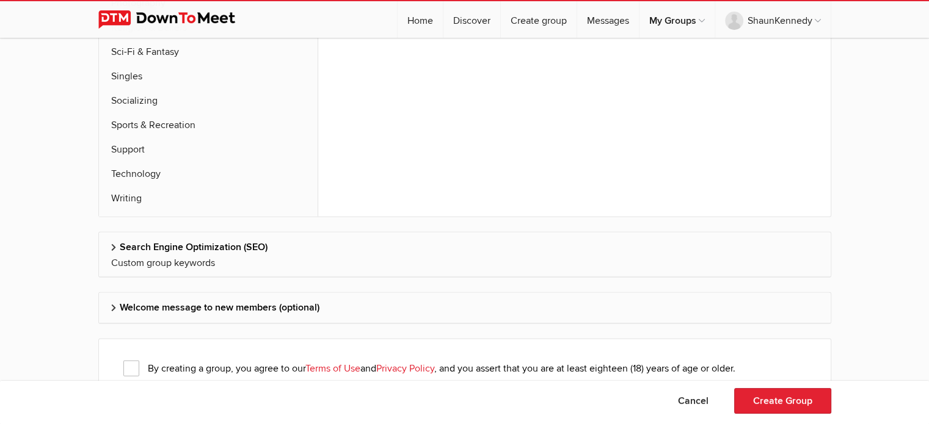
scroll to position [3270, 0]
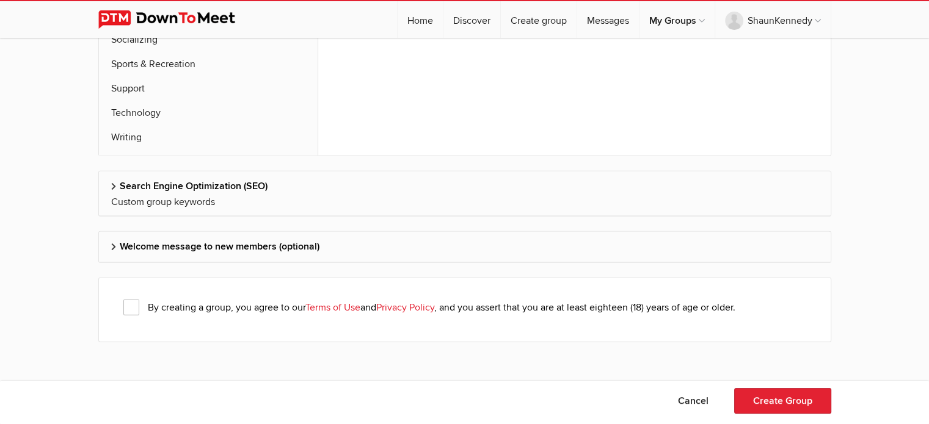
click at [133, 302] on span "By creating a group, you agree to our Terms of Use and Privacy Policy , and you…" at bounding box center [429, 308] width 612 height 16
click at [0, 0] on input "By creating a group, you agree to our Terms of Use and Privacy Policy , and you…" at bounding box center [0, 0] width 0 height 0
click at [397, 242] on h2 "Welcome message to new members (optional)" at bounding box center [464, 246] width 707 height 29
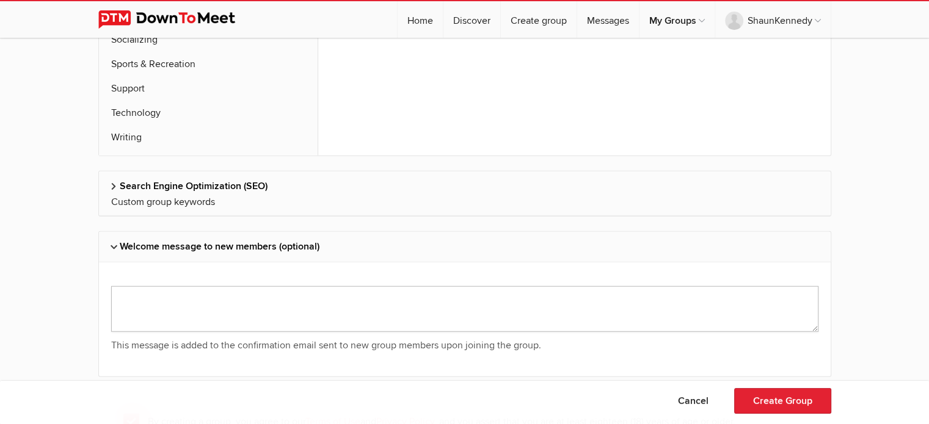
click at [336, 300] on textarea at bounding box center [464, 309] width 707 height 46
type textarea "H"
click at [435, 300] on textarea at bounding box center [464, 309] width 707 height 46
paste textarea "[URL][DOMAIN_NAME]"
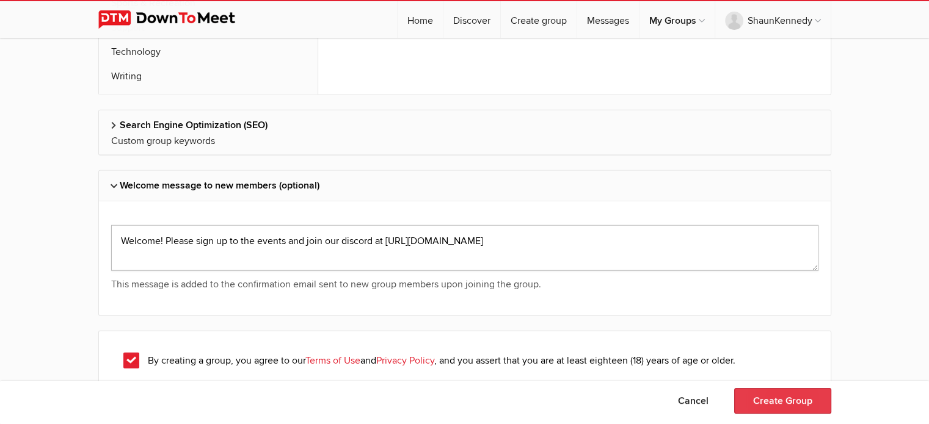
type textarea "Welcome! Please sign up to the events and join our discord at [URL][DOMAIN_NAME]"
click at [764, 402] on button "Create Group" at bounding box center [782, 401] width 97 height 26
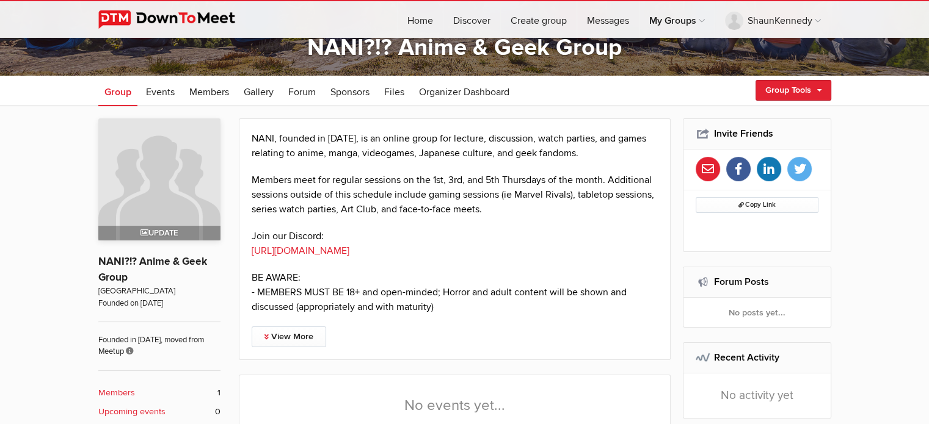
scroll to position [244, 0]
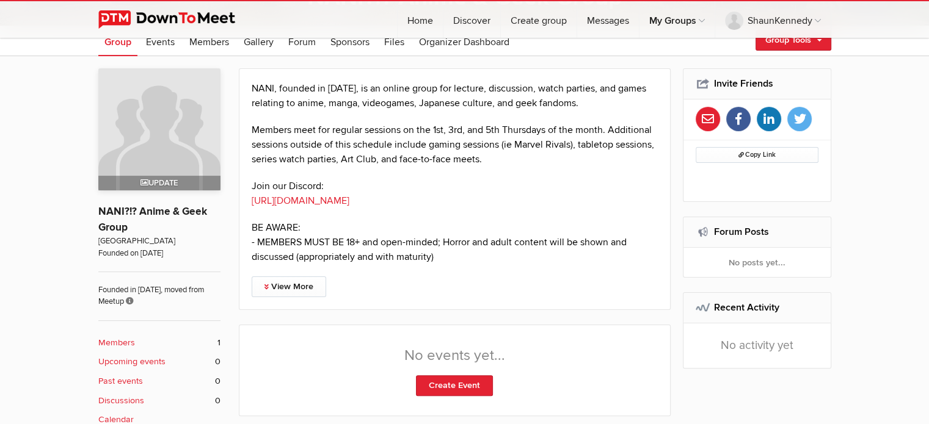
click at [166, 170] on img at bounding box center [159, 129] width 122 height 122
click at [183, 129] on img at bounding box center [159, 129] width 122 height 122
click at [154, 183] on span "Update" at bounding box center [158, 183] width 37 height 10
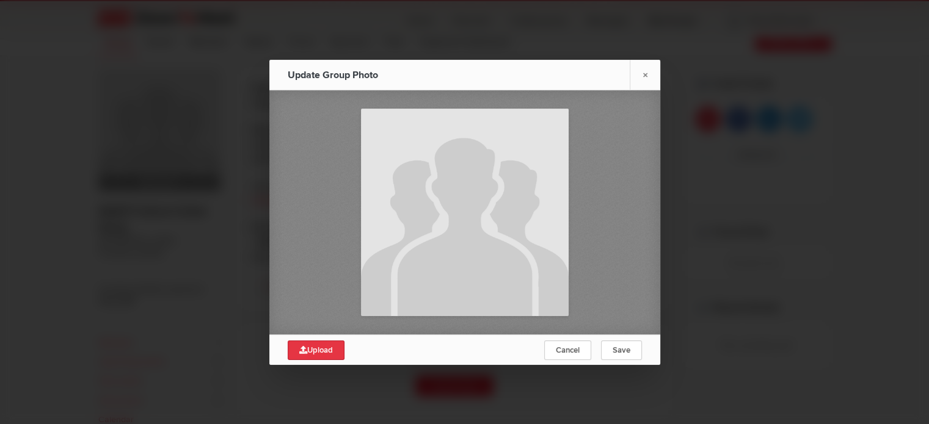
click at [322, 355] on link "Upload" at bounding box center [316, 351] width 57 height 20
type input "C:\fakepath\images.jfif"
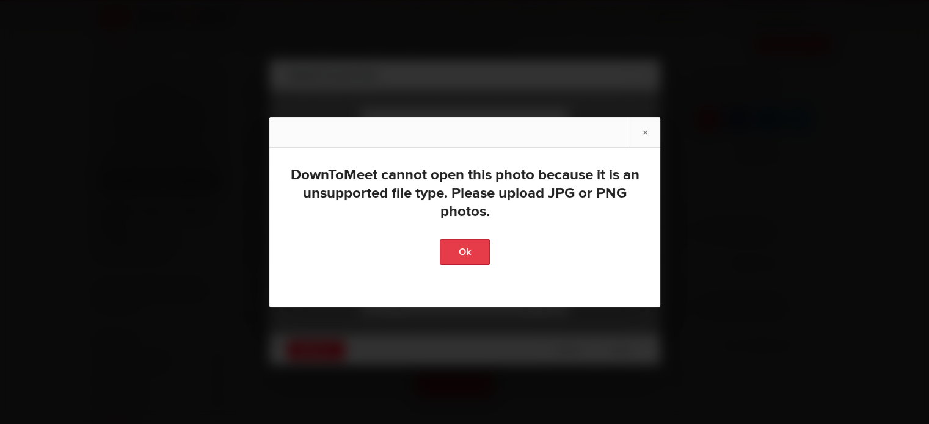
click at [465, 259] on link "Ok" at bounding box center [465, 252] width 50 height 26
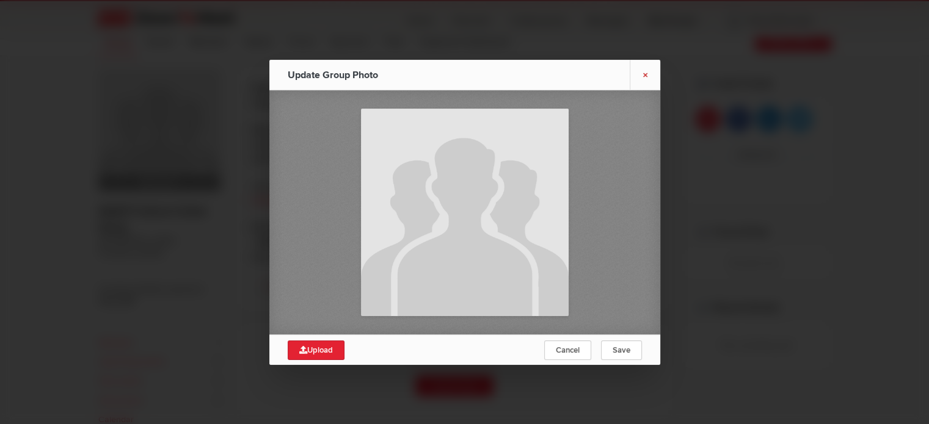
click at [650, 74] on link "×" at bounding box center [645, 75] width 31 height 30
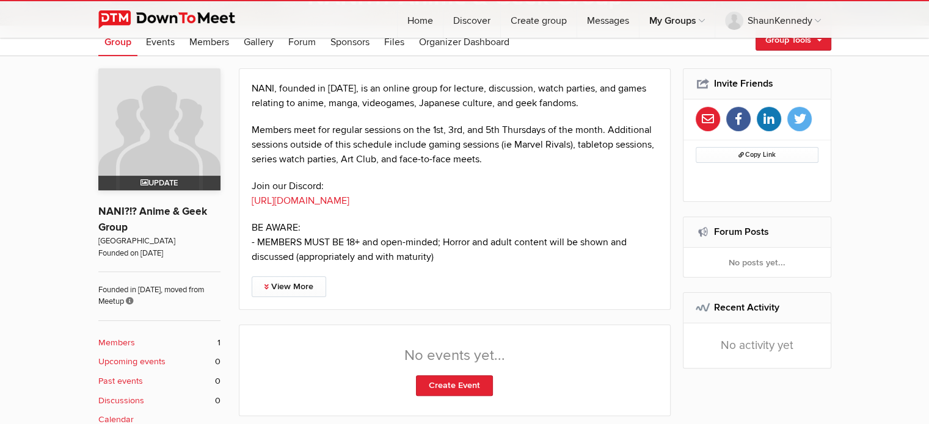
click at [165, 184] on span "Update" at bounding box center [158, 183] width 37 height 10
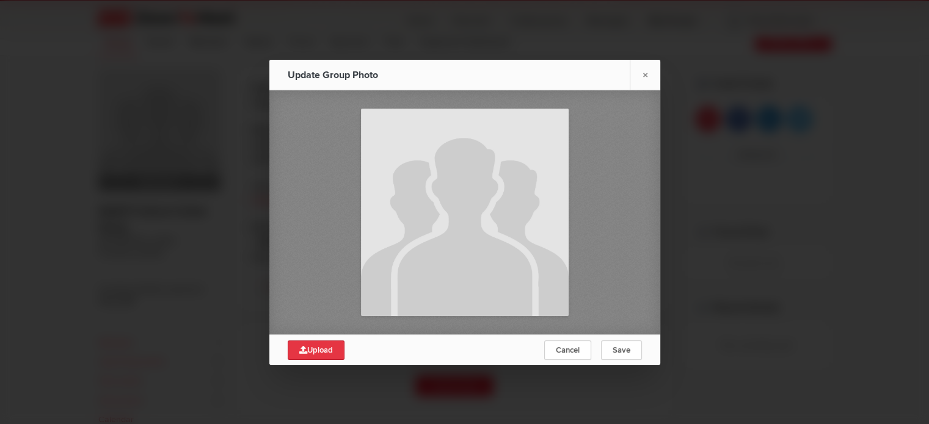
click at [316, 356] on link "Upload" at bounding box center [316, 351] width 57 height 20
type input "C:\fakepath\jotaro.jpg"
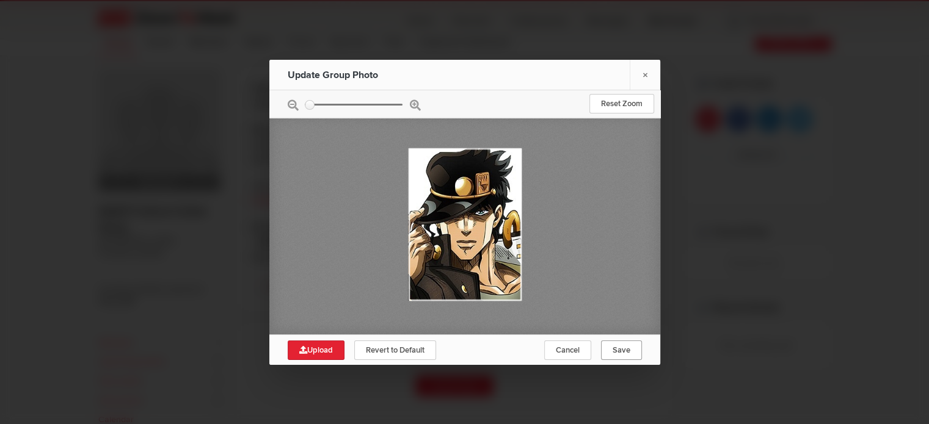
click at [628, 353] on span "Save" at bounding box center [621, 351] width 18 height 10
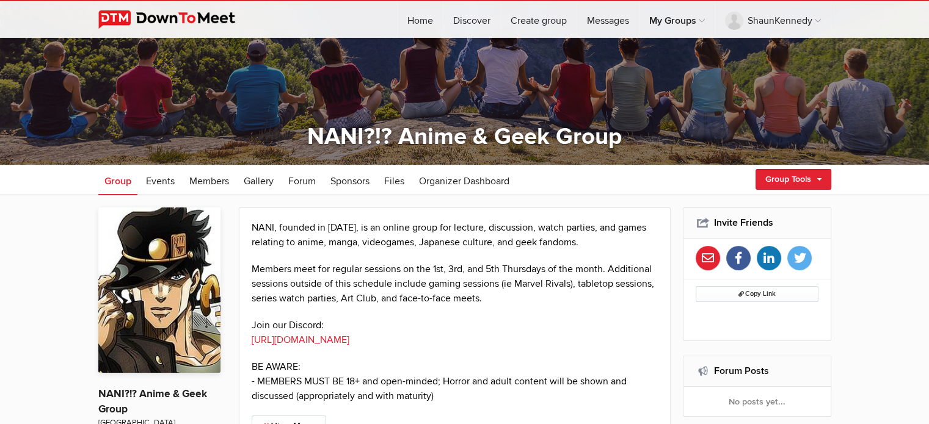
scroll to position [0, 0]
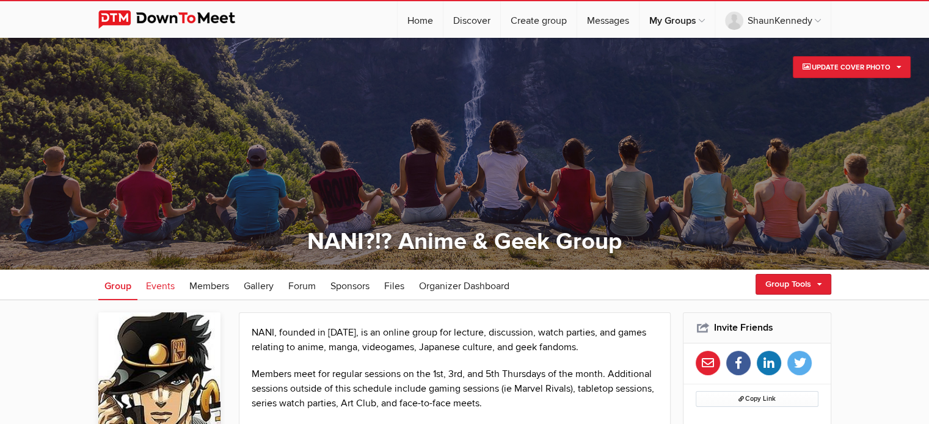
click at [159, 285] on span "Events" at bounding box center [160, 286] width 29 height 12
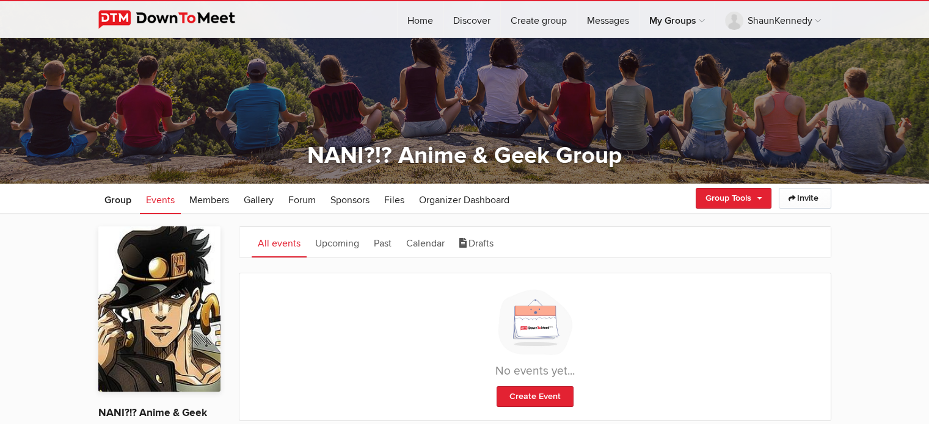
scroll to position [183, 0]
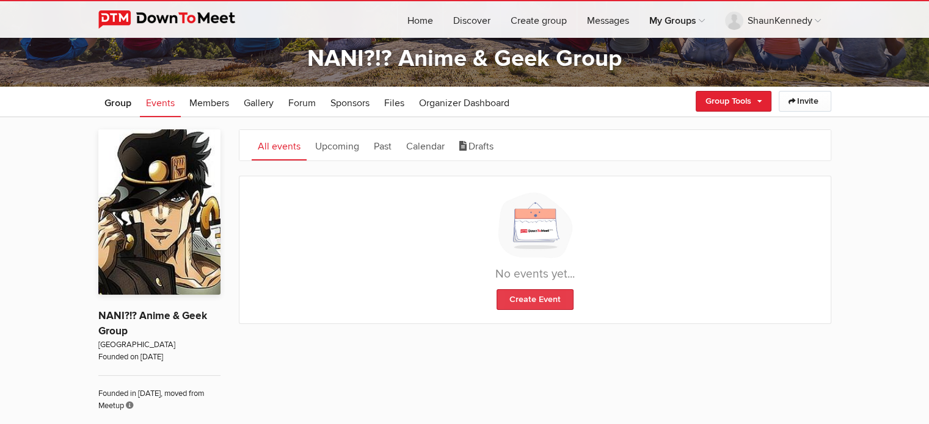
click at [548, 297] on link "Create Event" at bounding box center [534, 299] width 77 height 21
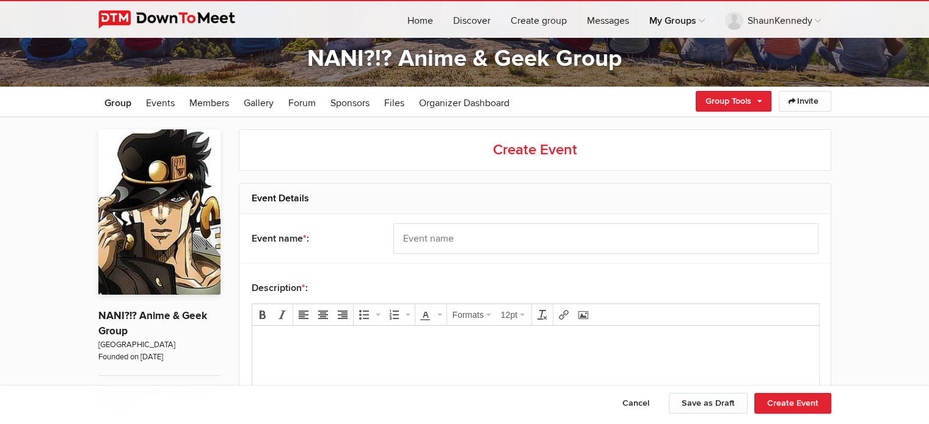
click at [414, 347] on p at bounding box center [534, 343] width 547 height 15
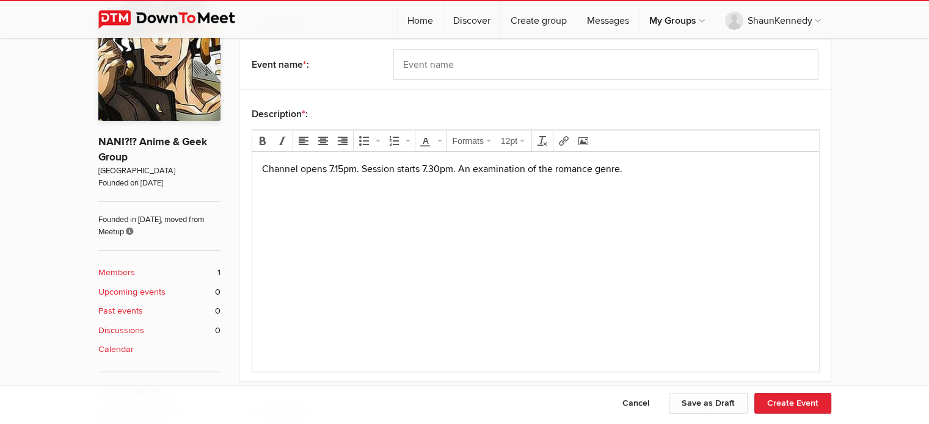
scroll to position [366, 0]
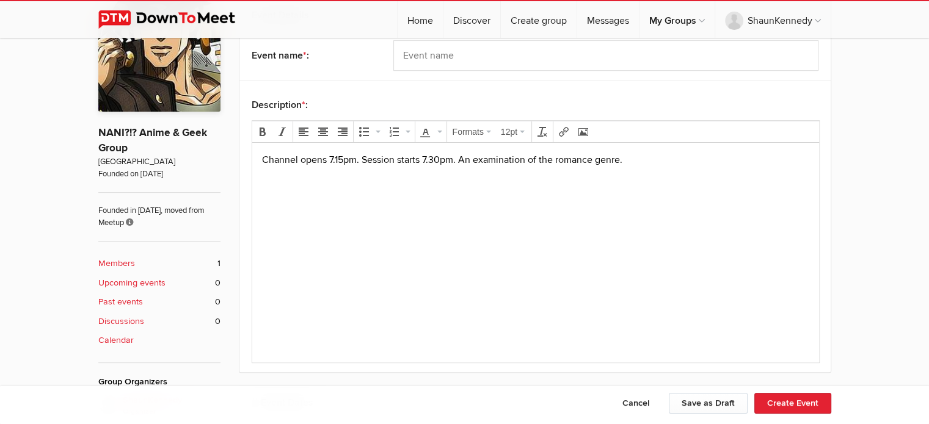
click at [459, 158] on p "Channel opens 7.15pm. Session starts 7.30pm. An examination of the romance genr…" at bounding box center [534, 160] width 547 height 15
click at [264, 159] on p "Channel opens 7.15pm. Session starts 7.30pm." at bounding box center [534, 160] width 547 height 15
click at [260, 156] on body "Channel opens 7.15pm. Session starts 7.30pm. An examination of the romance genr…" at bounding box center [534, 192] width 557 height 79
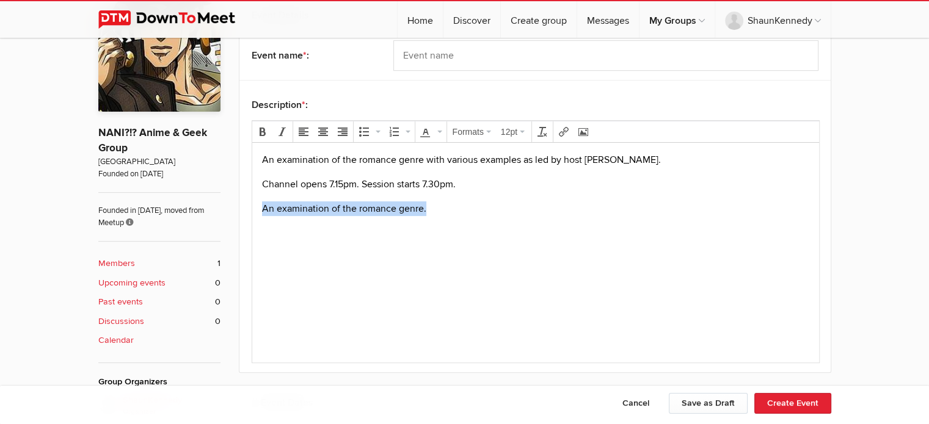
drag, startPoint x: 464, startPoint y: 211, endPoint x: 488, endPoint y: 358, distance: 149.2
click at [252, 216] on html "An examination of the romance genre with various examples as led by host [PERSO…" at bounding box center [535, 202] width 567 height 118
click at [261, 180] on body "An examination of the romance genre with various examples as led by host [PERSO…" at bounding box center [534, 192] width 557 height 79
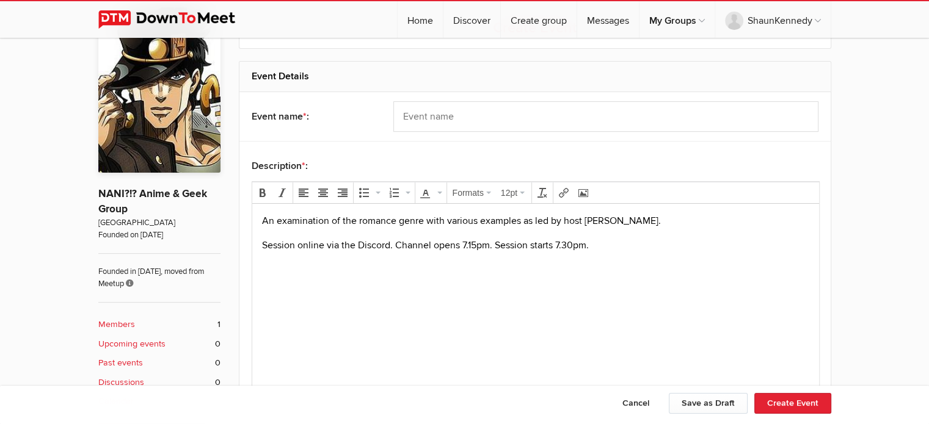
scroll to position [244, 0]
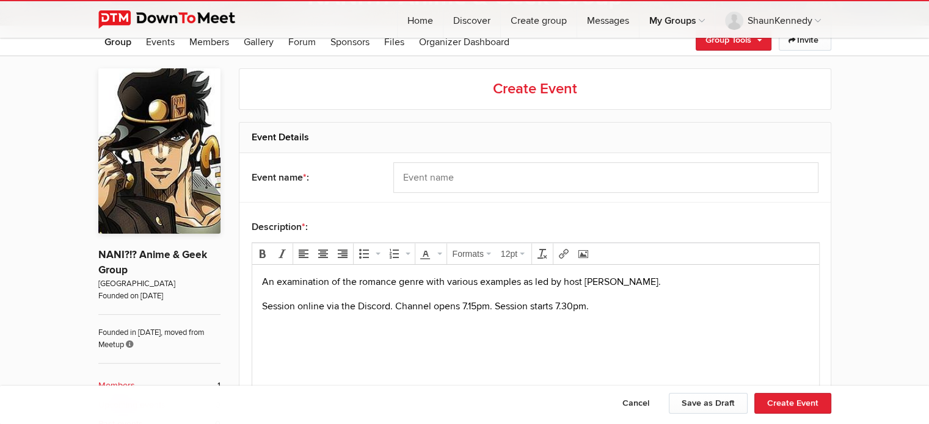
drag, startPoint x: 488, startPoint y: 307, endPoint x: 505, endPoint y: 273, distance: 37.4
click at [488, 306] on p "Session online via the Discord. Channel opens 7.15pm. Session starts 7.30pm." at bounding box center [534, 306] width 547 height 15
click at [518, 173] on input "text" at bounding box center [605, 177] width 425 height 31
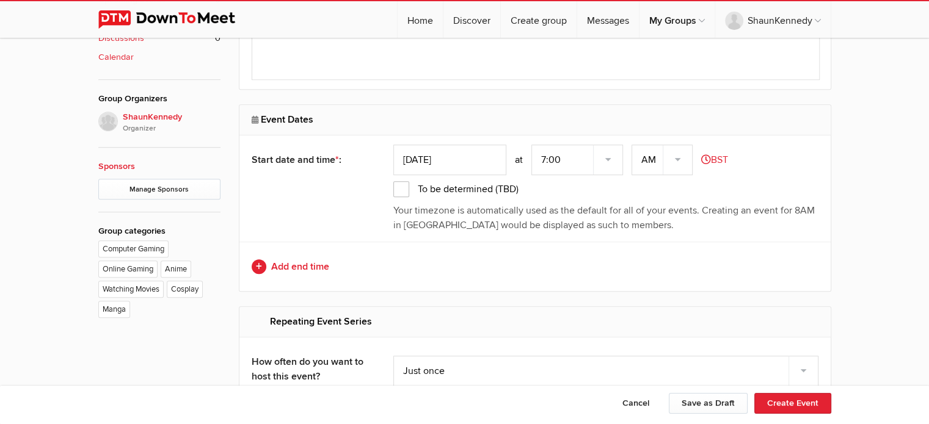
scroll to position [672, 0]
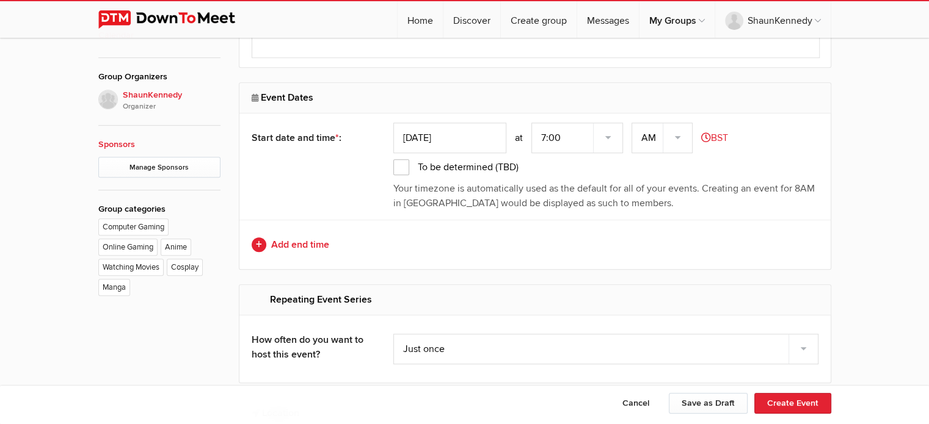
type input "Romance"
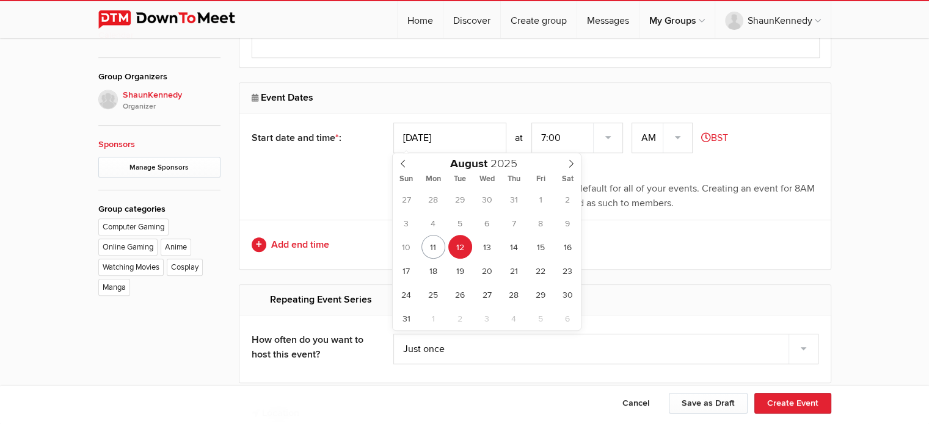
click at [443, 140] on input "[DATE]" at bounding box center [449, 138] width 113 height 31
type input "[DATE]"
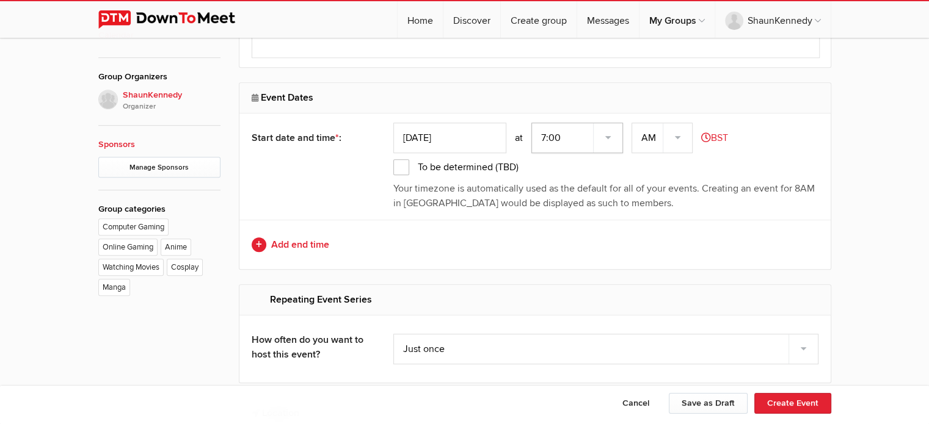
click at [612, 135] on select "7:00 7:15 7:30 7:45 8:00 8:15 8:30 8:45 9:00 9:15 9:30 9:45 10:00 10:15 10:30 1…" at bounding box center [577, 138] width 92 height 31
select select "7:15:00"
click at [532, 123] on select "7:00 7:15 7:30 7:45 8:00 8:15 8:30 8:45 9:00 9:15 9:30 9:45 10:00 10:15 10:30 1…" at bounding box center [577, 138] width 92 height 31
click at [678, 133] on select "AM PM" at bounding box center [661, 138] width 61 height 31
select select "PM"
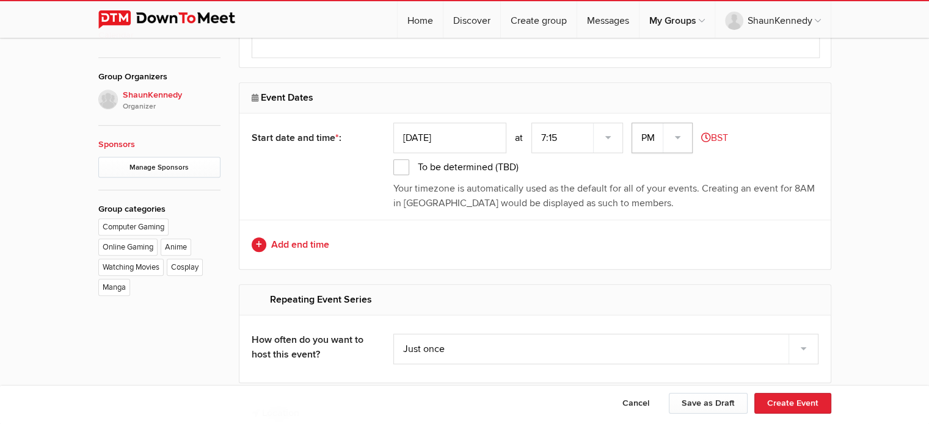
click at [633, 123] on select "AM PM" at bounding box center [661, 138] width 61 height 31
click at [655, 185] on p "Your timezone is automatically used as the default for all of your events. Crea…" at bounding box center [605, 195] width 425 height 29
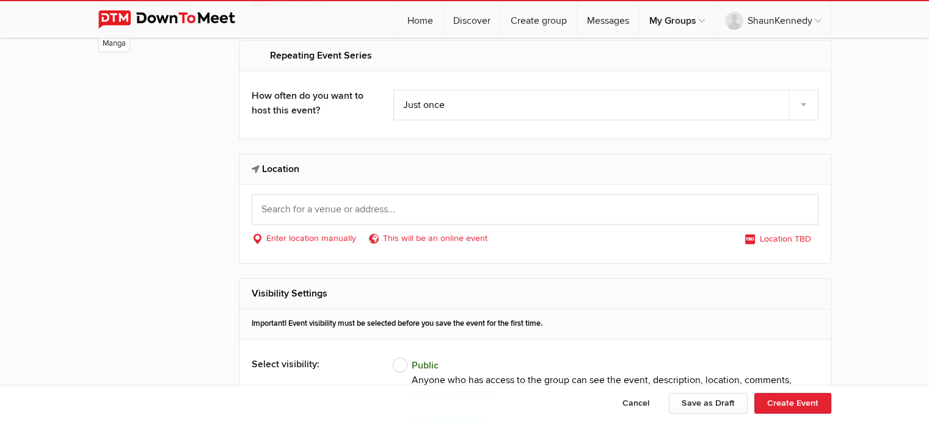
scroll to position [733, 0]
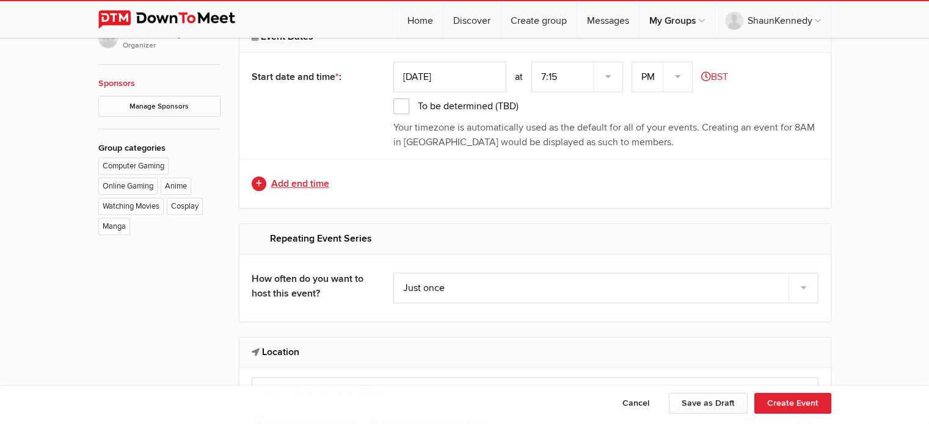
click at [300, 181] on link "Add end time" at bounding box center [535, 183] width 567 height 15
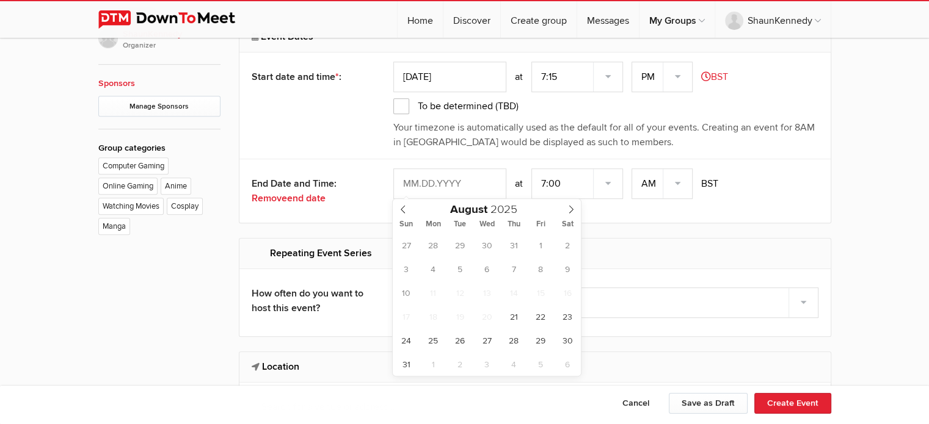
click at [476, 178] on input "text" at bounding box center [449, 184] width 113 height 31
type input "[DATE]"
click at [617, 178] on select "7:00 7:15 7:30 7:45 8:00 8:15 8:30 8:45 9:00 9:15 9:30 9:45 10:00 10:15 10:30 1…" at bounding box center [577, 184] width 92 height 31
select select "9:30:00"
click at [532, 169] on select "7:00 7:15 7:30 7:45 8:00 8:15 8:30 8:45 9:00 9:15 9:30 9:45 10:00 10:15 10:30 1…" at bounding box center [577, 184] width 92 height 31
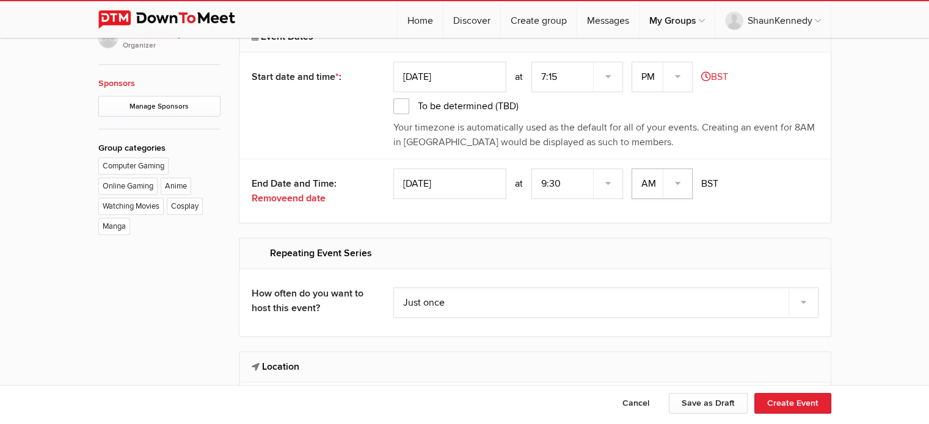
click at [683, 184] on select "AM PM" at bounding box center [661, 184] width 61 height 31
select select "PM"
click at [633, 169] on select "AM PM" at bounding box center [661, 184] width 61 height 31
click at [666, 216] on div "End Date and Time: Remove end date [DATE] 7:00 7:15 7:30 7:45 8:00 8:15 8:30 8:…" at bounding box center [534, 191] width 591 height 64
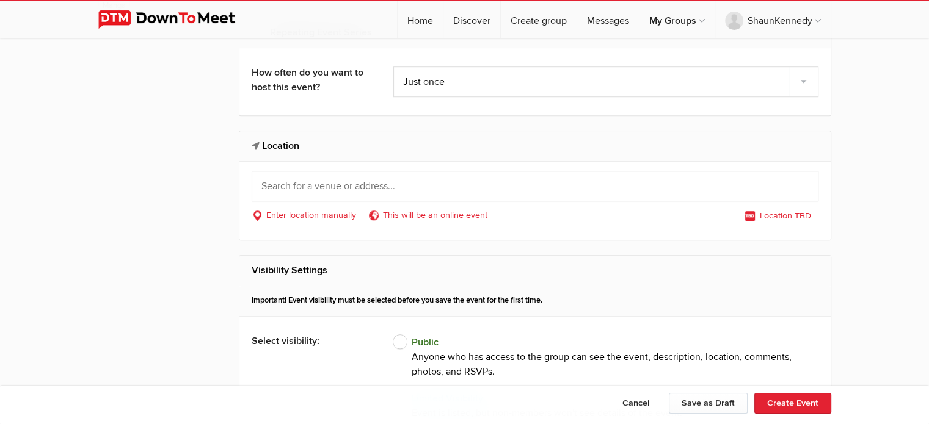
scroll to position [977, 0]
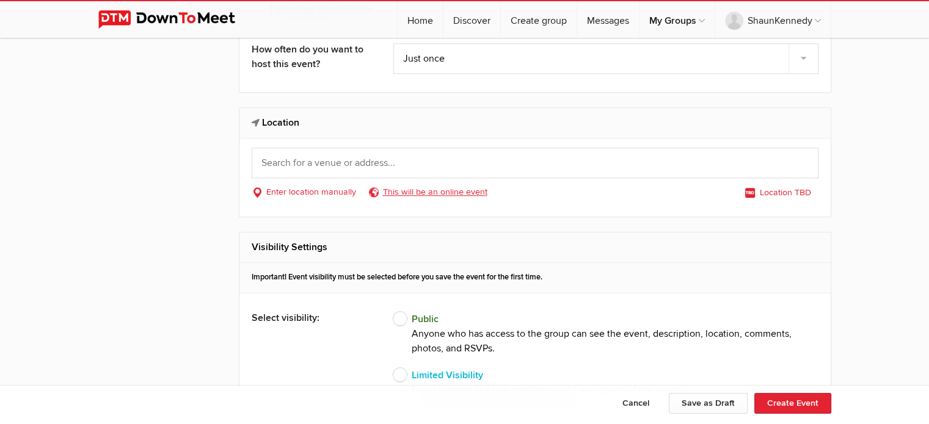
click at [423, 192] on link "This will be an online event" at bounding box center [431, 192] width 126 height 13
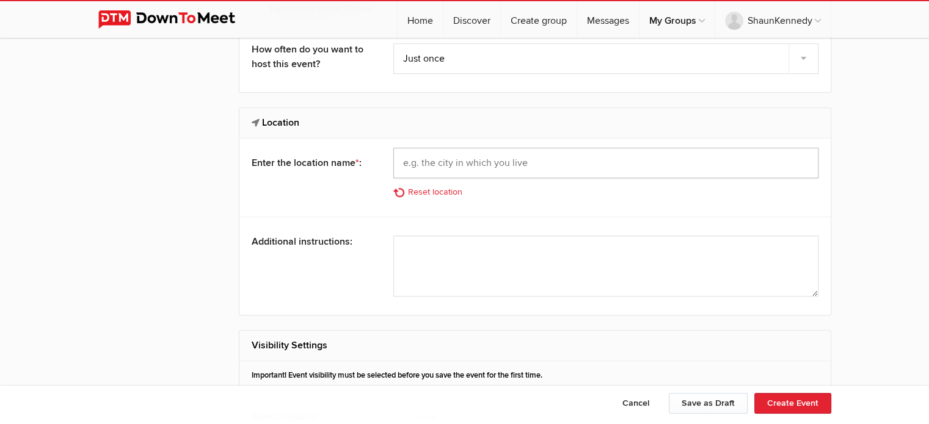
click at [484, 158] on input "text" at bounding box center [605, 163] width 425 height 31
click at [473, 154] on input "text" at bounding box center [605, 163] width 425 height 31
paste input "[URL][DOMAIN_NAME]"
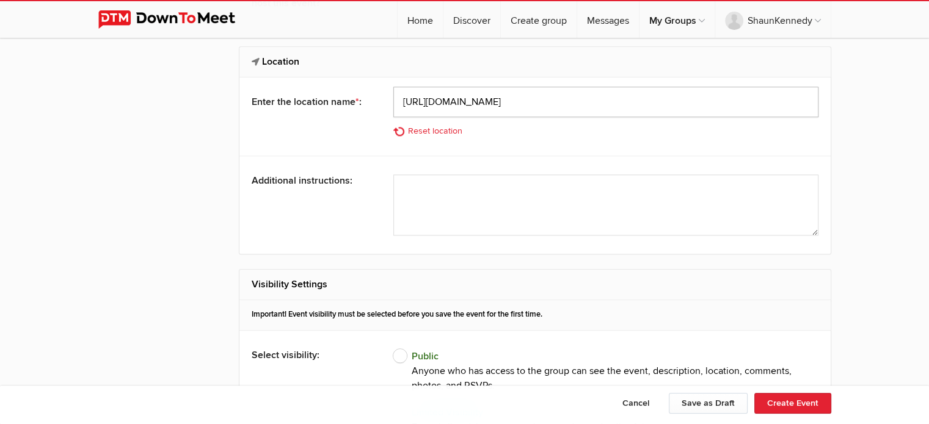
type input "[URL][DOMAIN_NAME]"
click at [761, 192] on textarea at bounding box center [605, 205] width 425 height 61
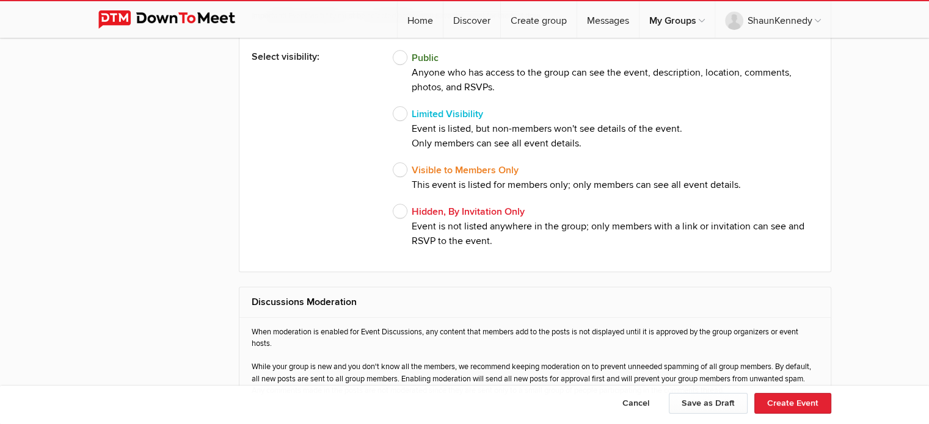
scroll to position [1343, 0]
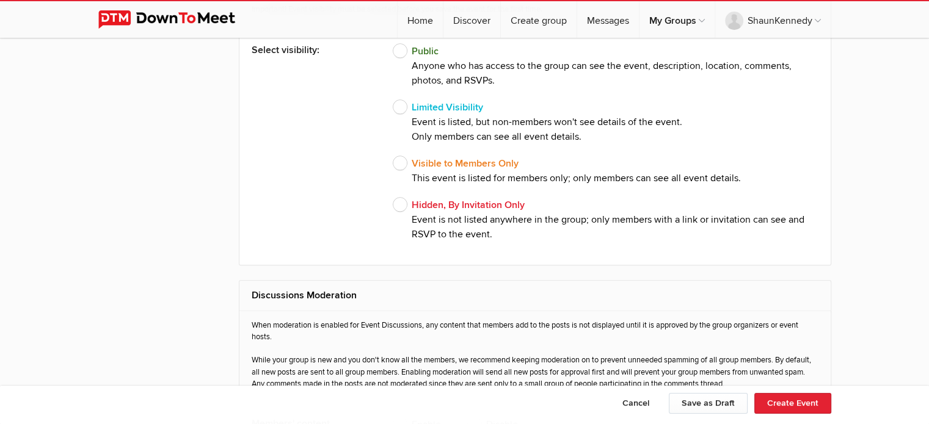
type textarea "Register on Discord, join as a member, sign into the stream on the given date a…"
click at [443, 117] on span "Limited Visibility Event is listed, but non-members won't see details of the ev…" at bounding box center [537, 122] width 289 height 44
click at [393, 100] on input "Limited Visibility Event is listed, but non-members won't see details of the ev…" at bounding box center [393, 100] width 1 height 1
radio input "true"
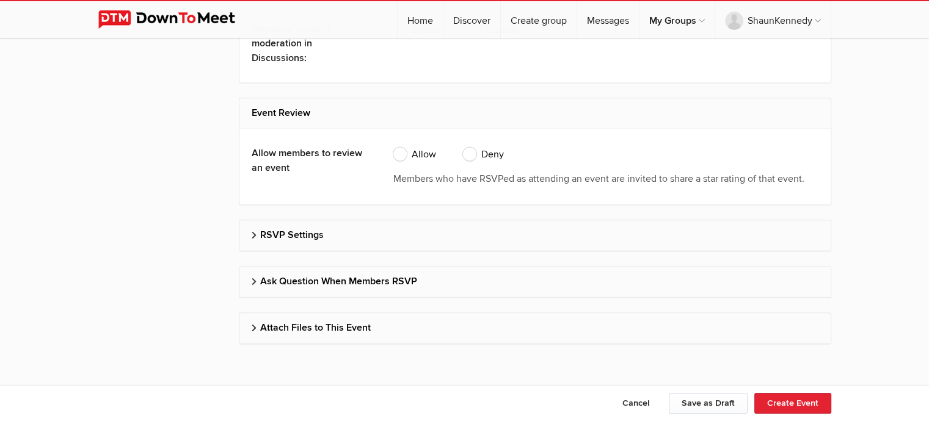
scroll to position [1847, 0]
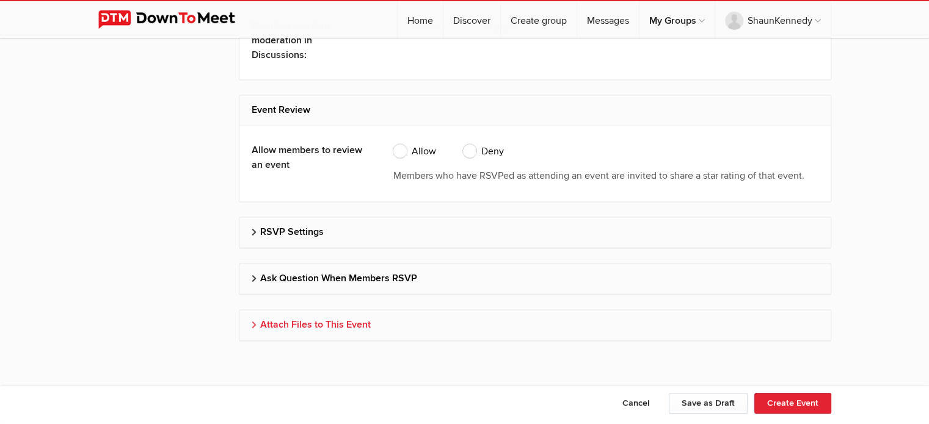
click at [335, 324] on h2 "Attach Files to This Event" at bounding box center [535, 324] width 567 height 29
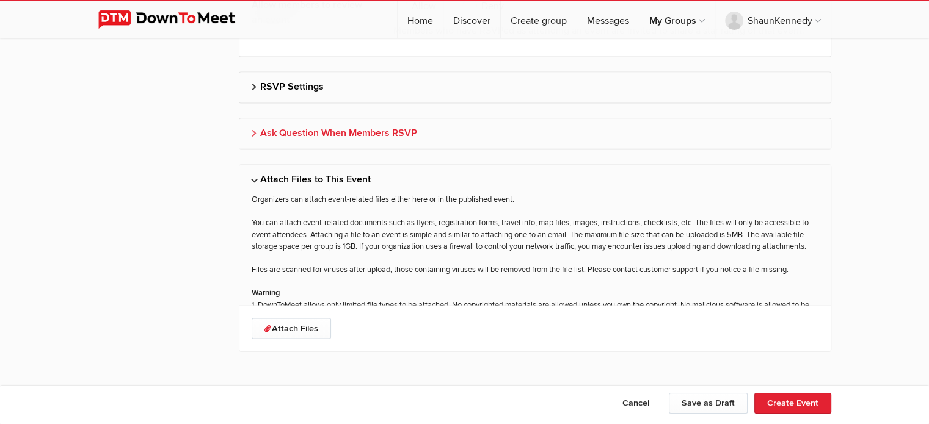
scroll to position [2003, 0]
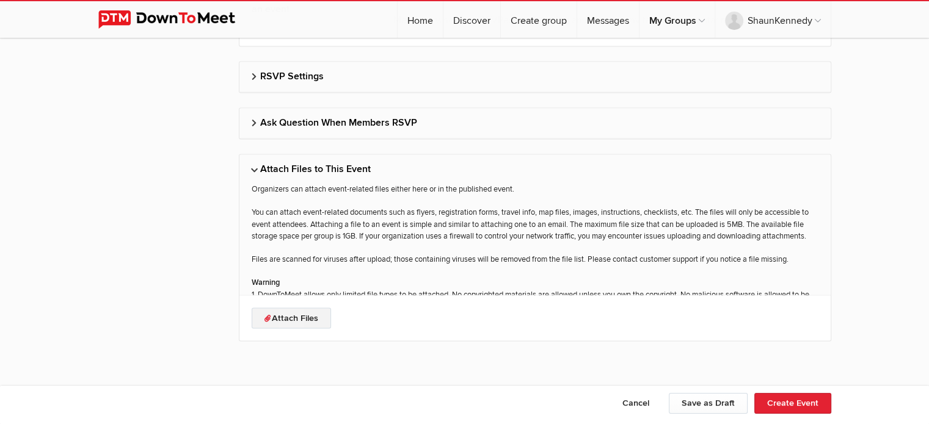
click at [296, 308] on link "Attach Files" at bounding box center [291, 318] width 79 height 21
type input "C:\fakepath\1927470-u3.jfif"
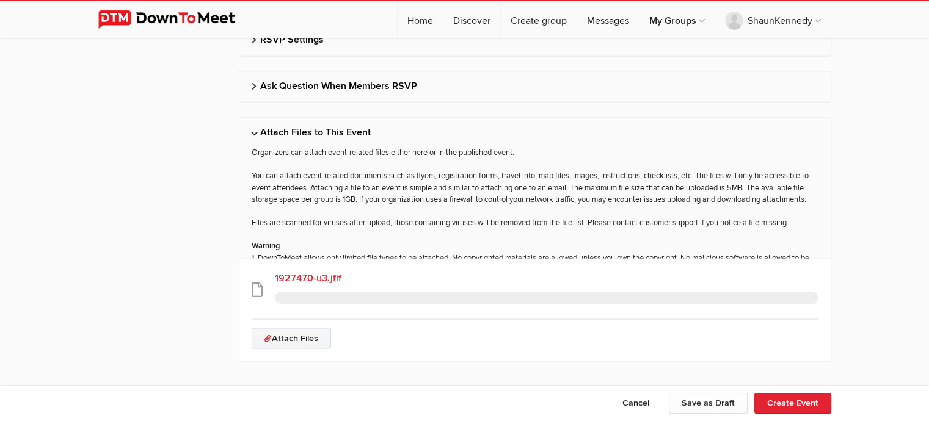
scroll to position [2059, 0]
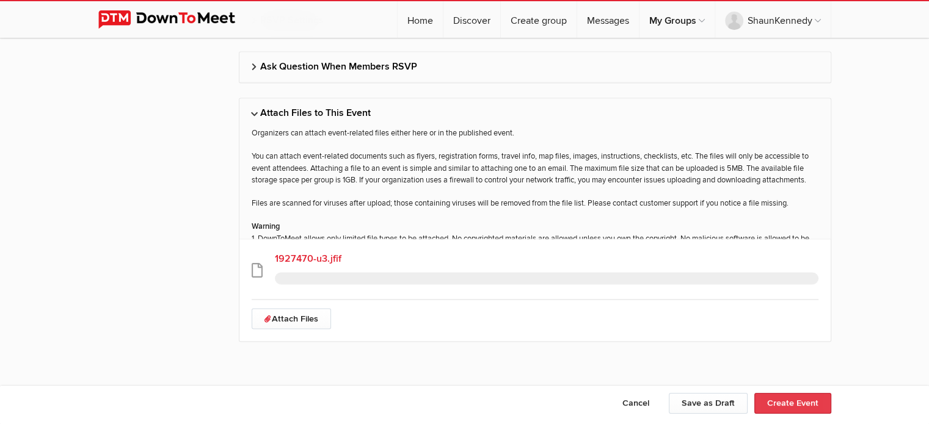
click at [785, 405] on button "Create Event" at bounding box center [792, 403] width 77 height 21
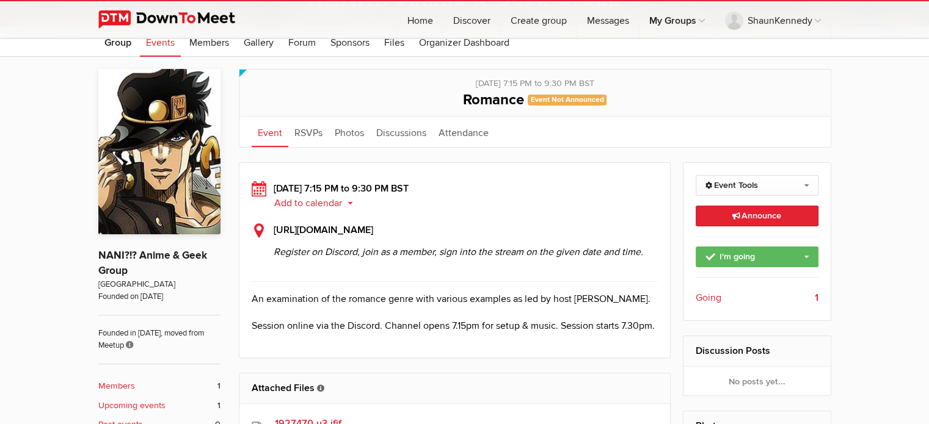
scroll to position [244, 0]
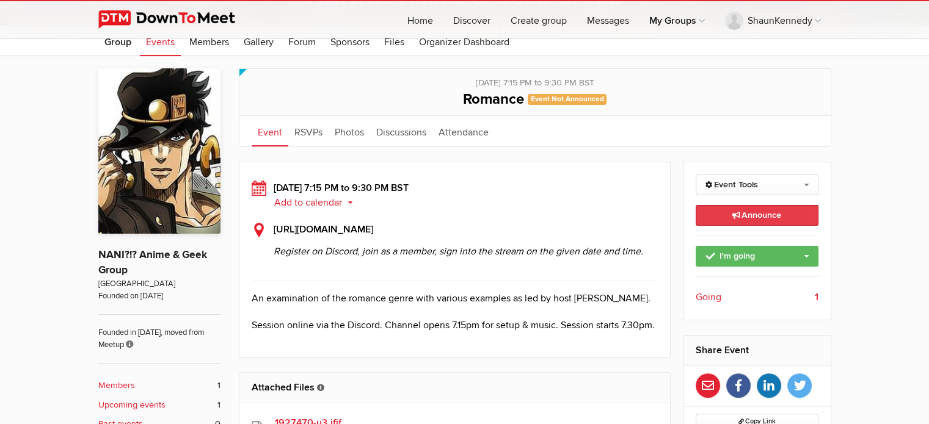
click at [753, 220] on link "Announce This announcement goes out to all group members. Additionally, three e…" at bounding box center [756, 215] width 123 height 21
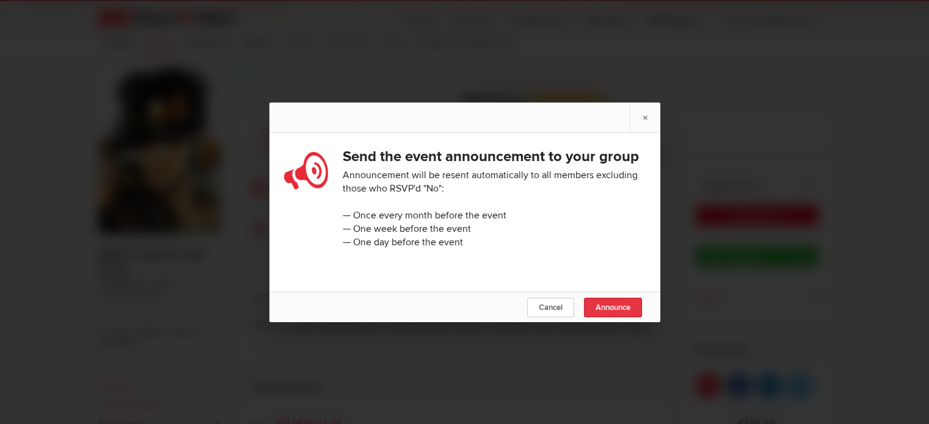
click at [613, 311] on link "Announce" at bounding box center [613, 308] width 58 height 20
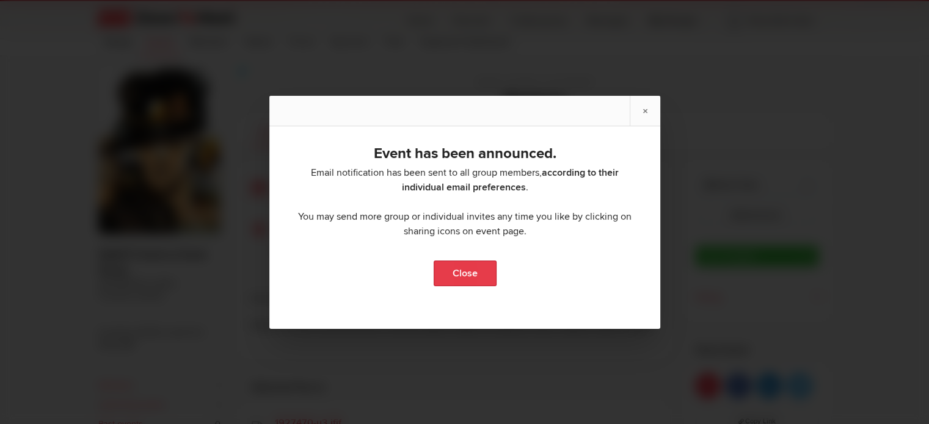
click at [441, 267] on link "Close" at bounding box center [464, 274] width 63 height 26
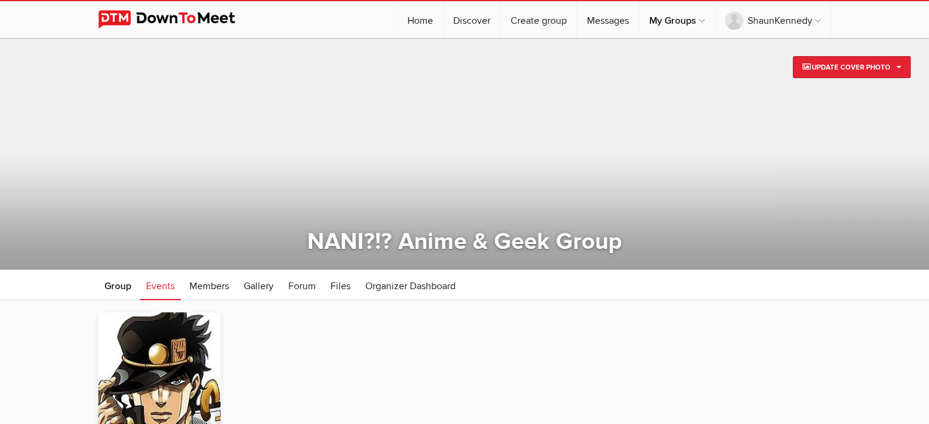
scroll to position [244, 0]
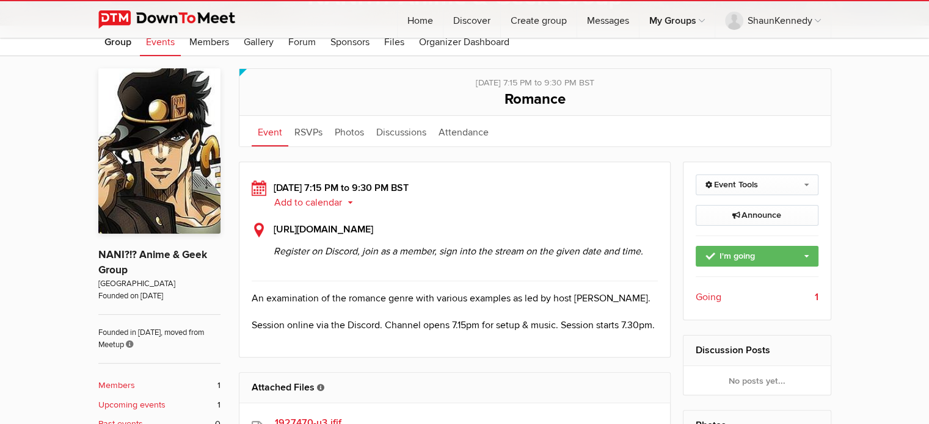
click at [203, 18] on img at bounding box center [176, 19] width 156 height 18
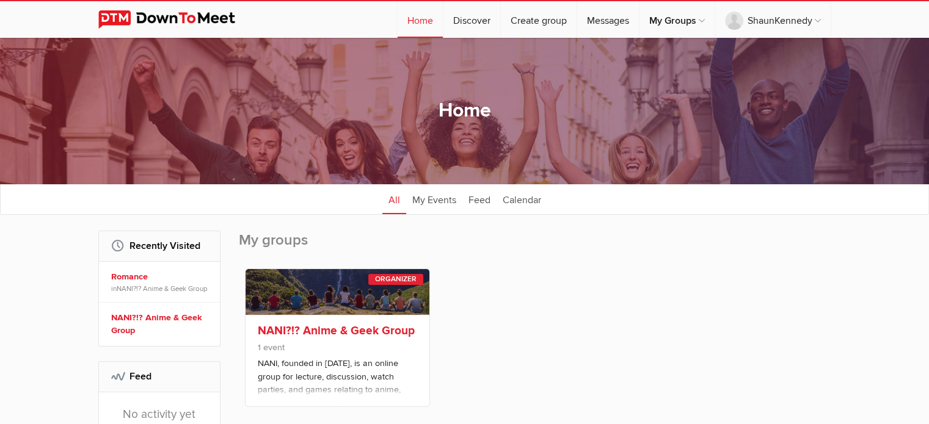
click at [330, 339] on div "NANI?!? Anime & Geek Group 1 event NANI, founded in [DATE], is an online group …" at bounding box center [337, 361] width 184 height 92
